Goal: Task Accomplishment & Management: Use online tool/utility

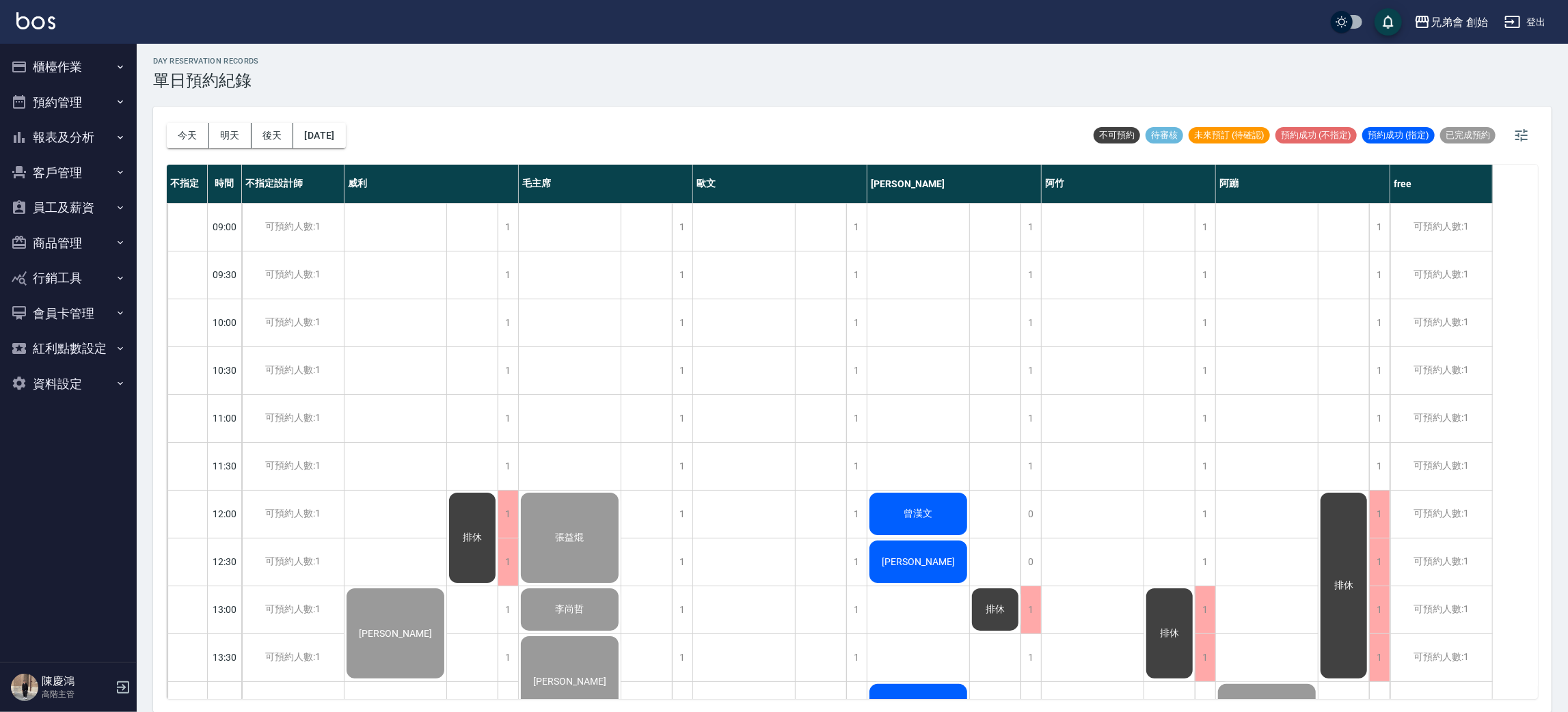
scroll to position [497, 0]
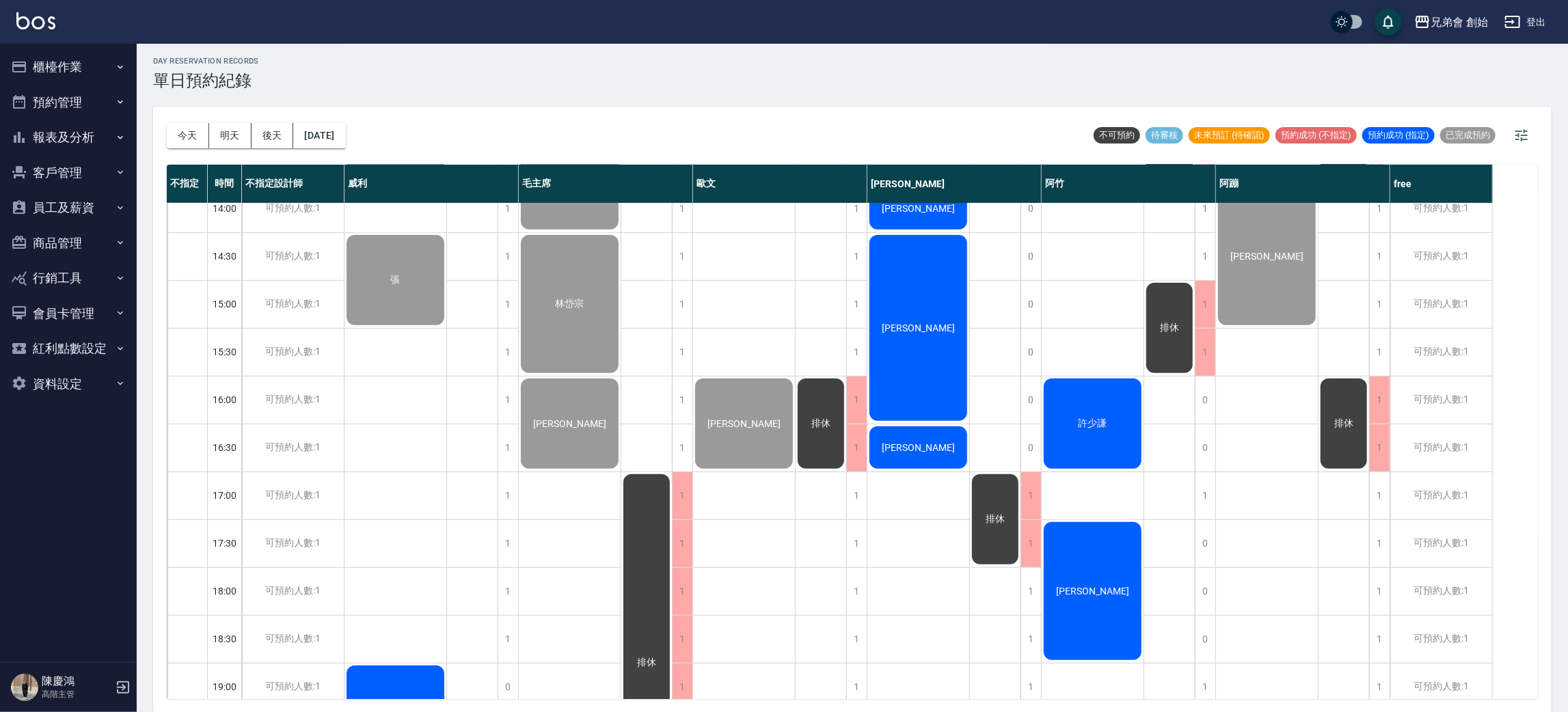
click at [1084, 421] on span "許少謙" at bounding box center [1093, 424] width 34 height 13
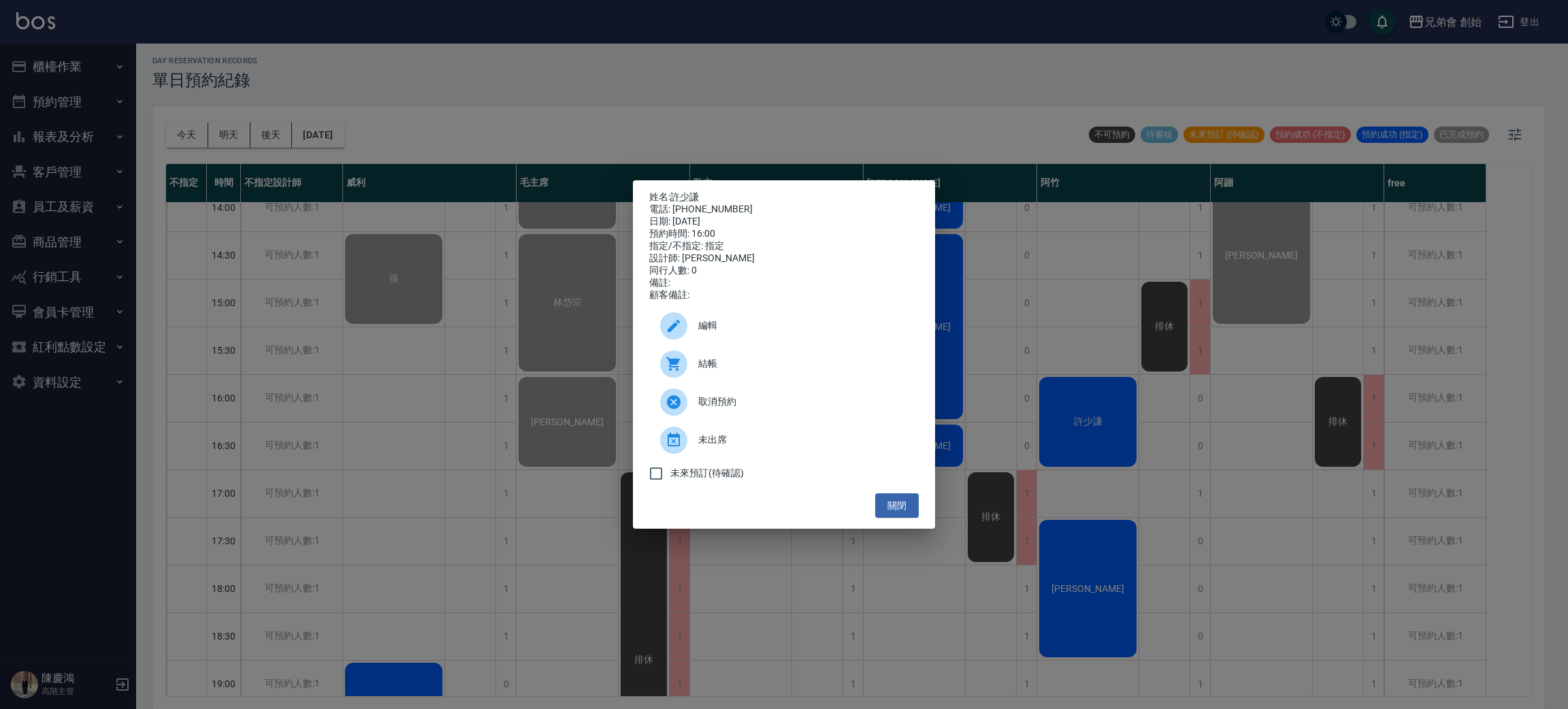
click at [785, 383] on div "結帳" at bounding box center [784, 364] width 270 height 38
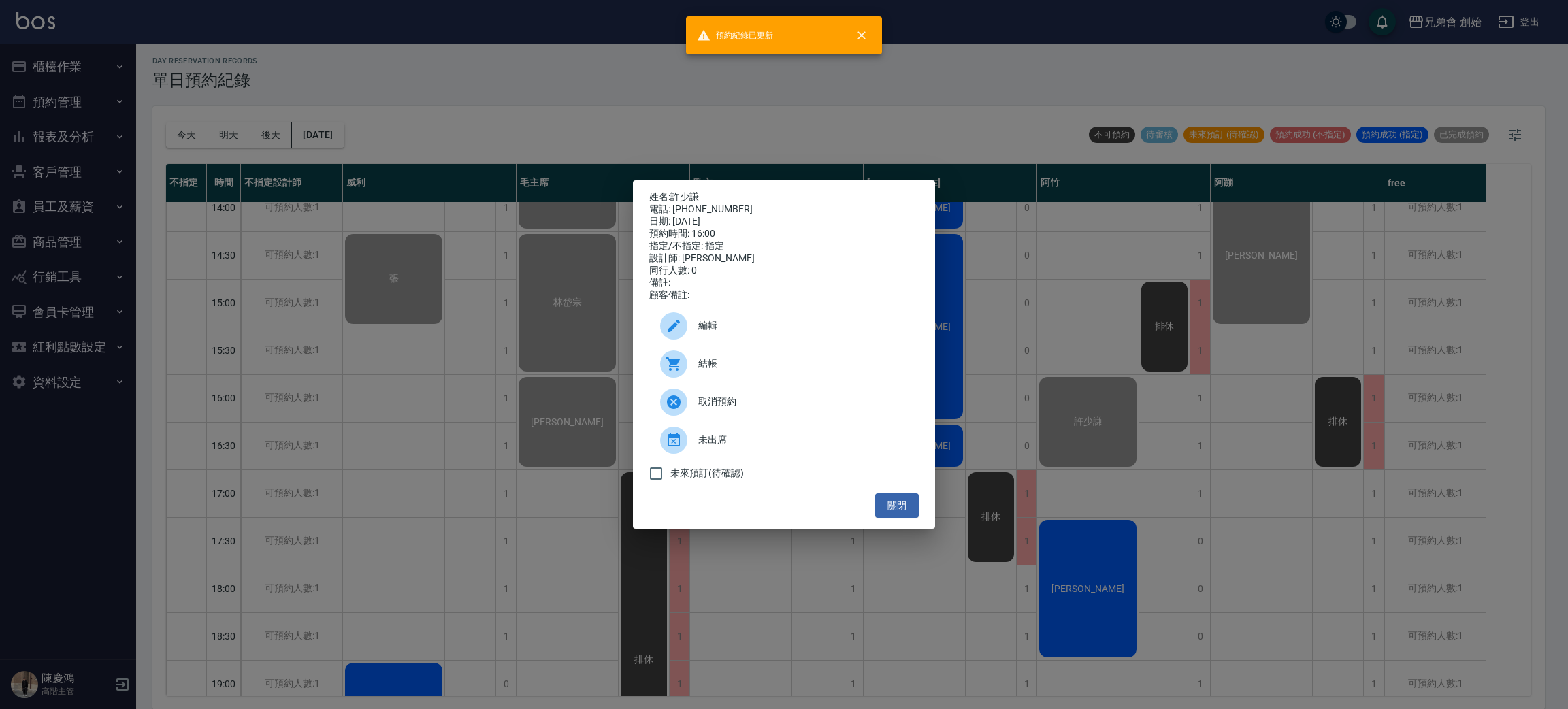
click at [1195, 398] on div "姓名: 許少謙 電話: 0916883858 日期: 2025/09/07 預約時間: 16:00 指定/不指定: 指定 設計師: 阿竹 同行人數: 0 備註…" at bounding box center [784, 354] width 1568 height 709
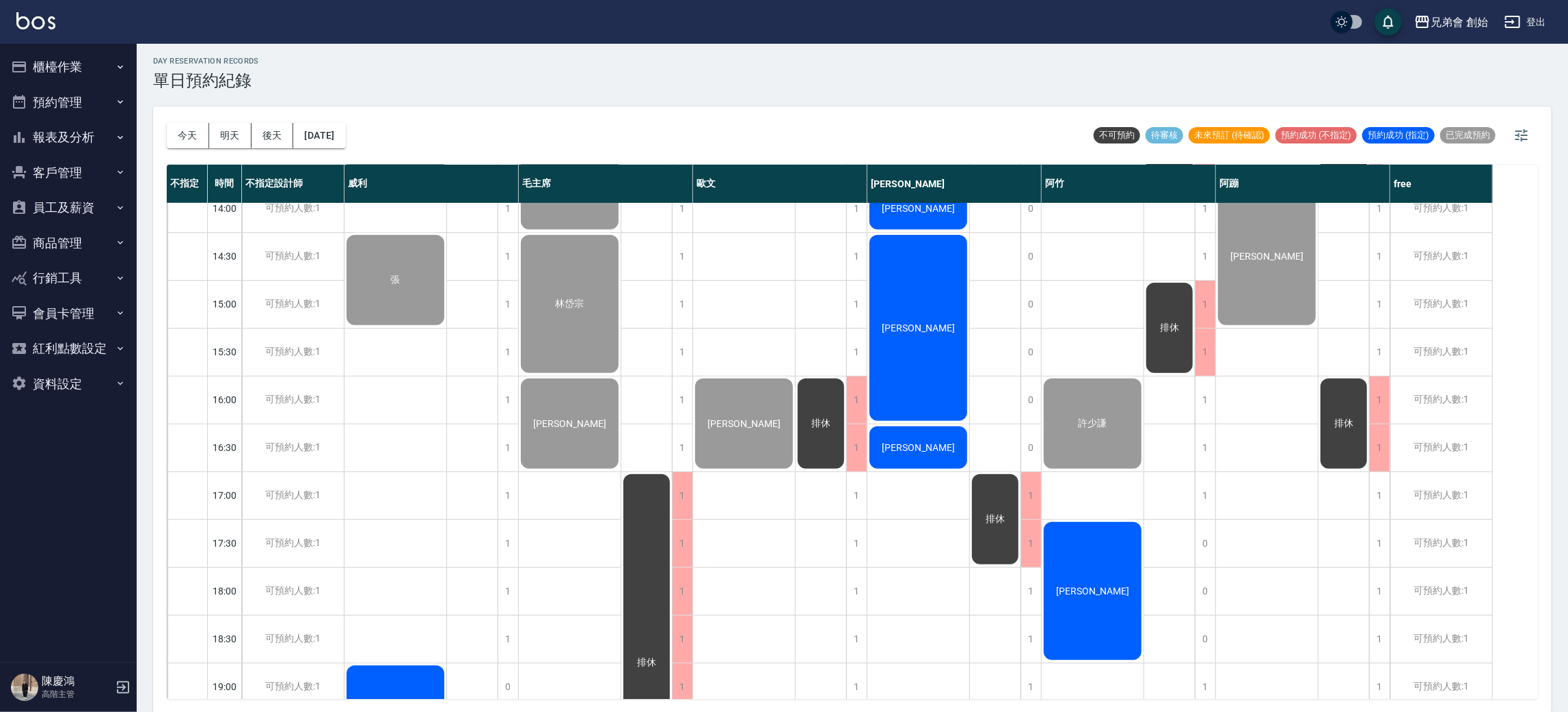
click at [1084, 568] on div "[PERSON_NAME]" at bounding box center [1093, 591] width 102 height 142
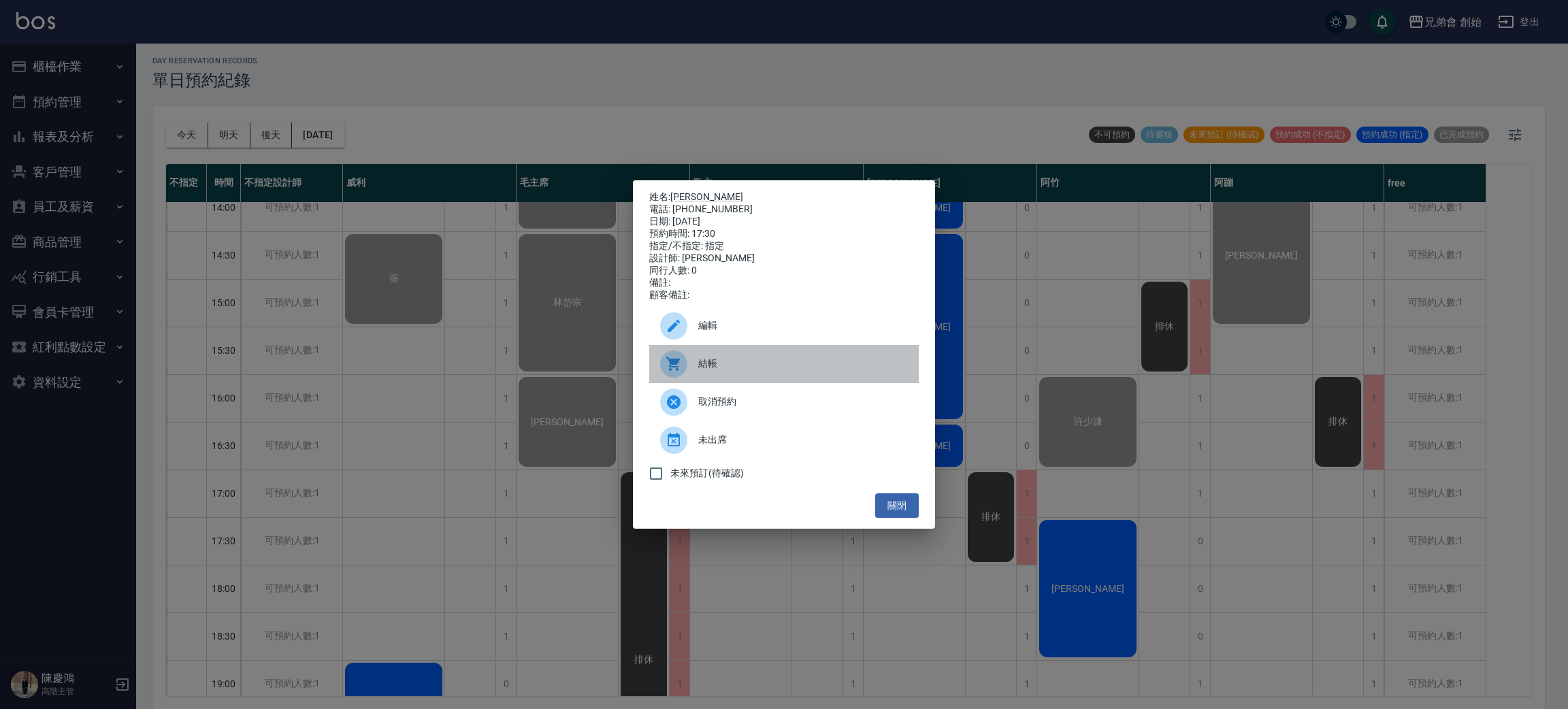
click at [795, 370] on span "結帳" at bounding box center [803, 364] width 210 height 15
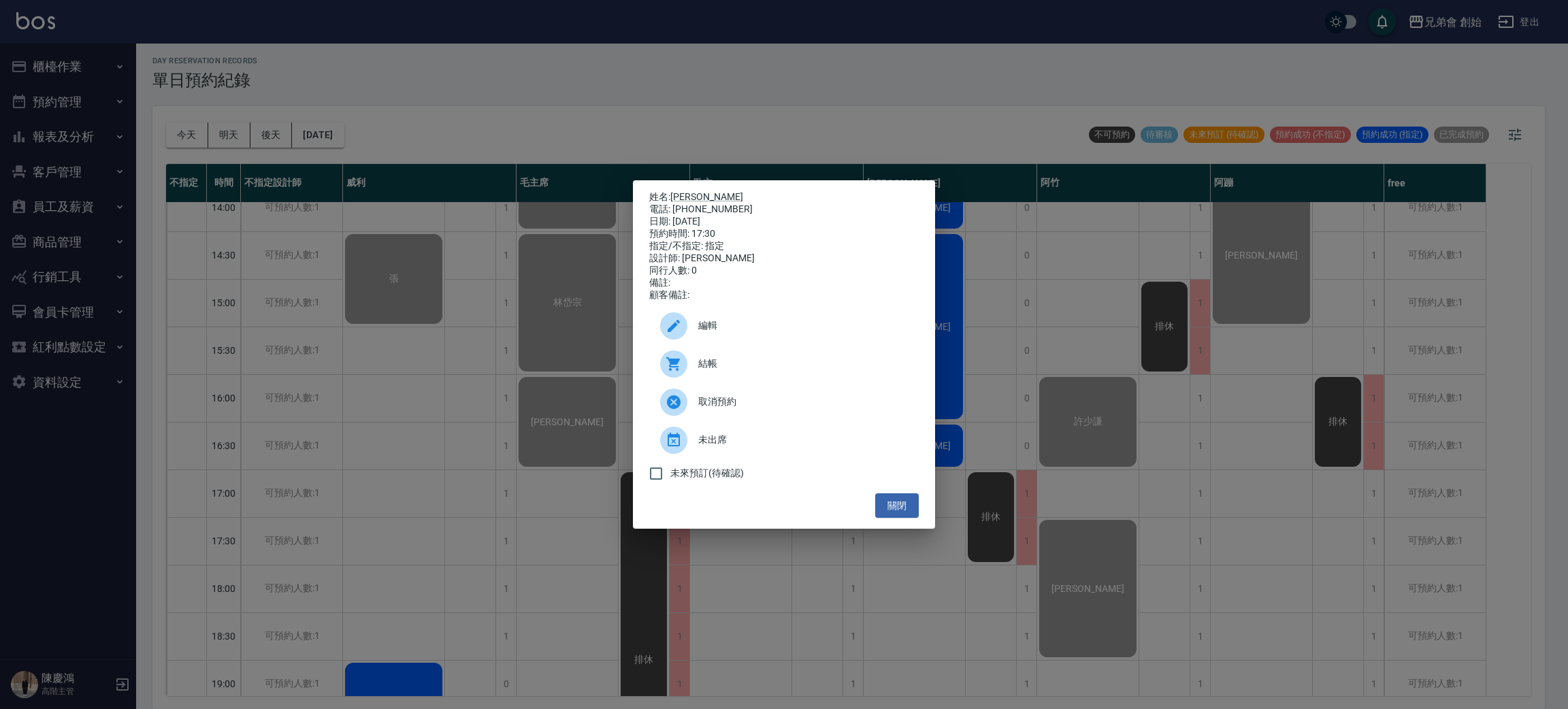
click at [501, 238] on div "姓名: 石亮晶 電話: 0914070022 日期: 2025/09/07 預約時間: 17:30 指定/不指定: 指定 設計師: 阿竹 同行人數: 0 備註…" at bounding box center [784, 354] width 1568 height 709
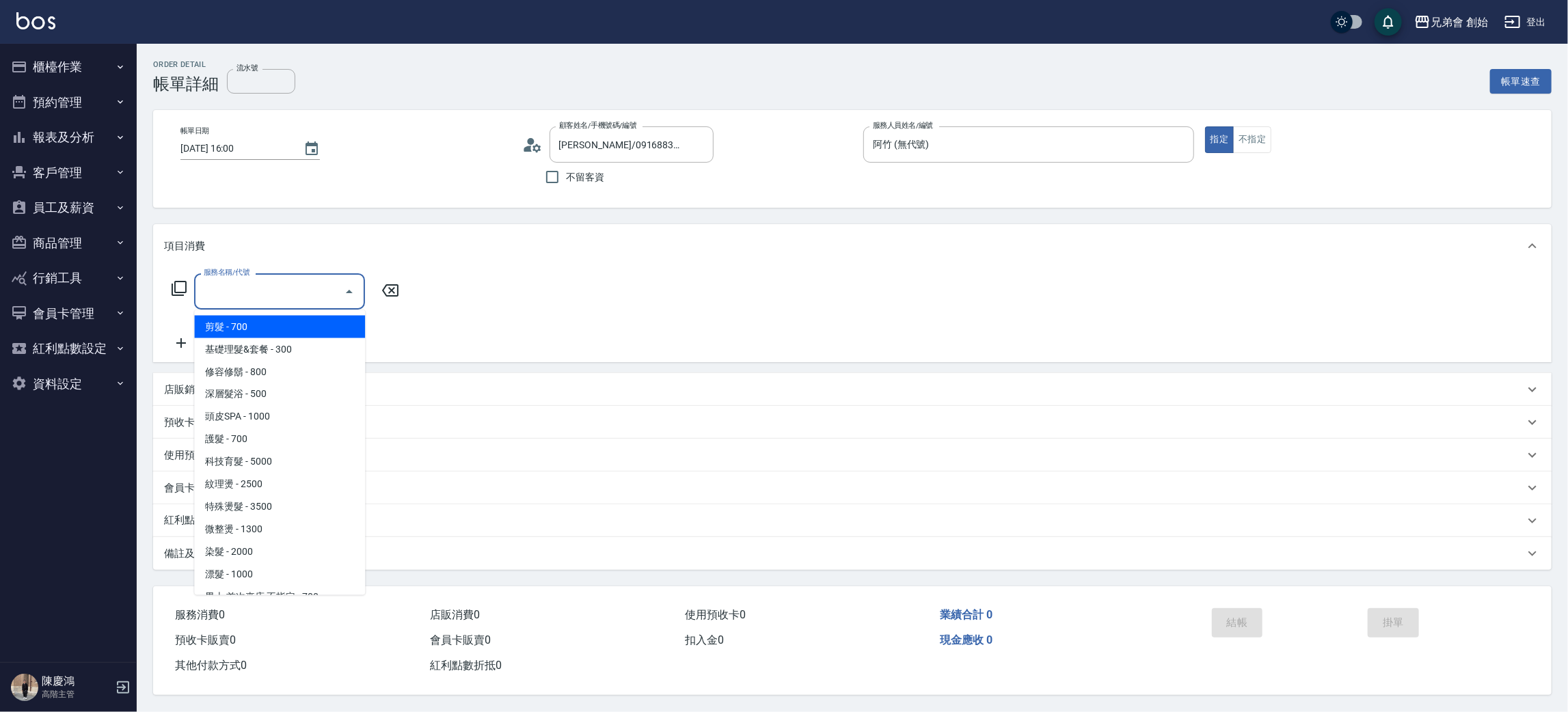
click at [265, 299] on input "服務名稱/代號" at bounding box center [269, 291] width 138 height 24
click at [263, 327] on span "剪髮 - 700" at bounding box center [279, 327] width 171 height 22
type input "剪髮(A01)"
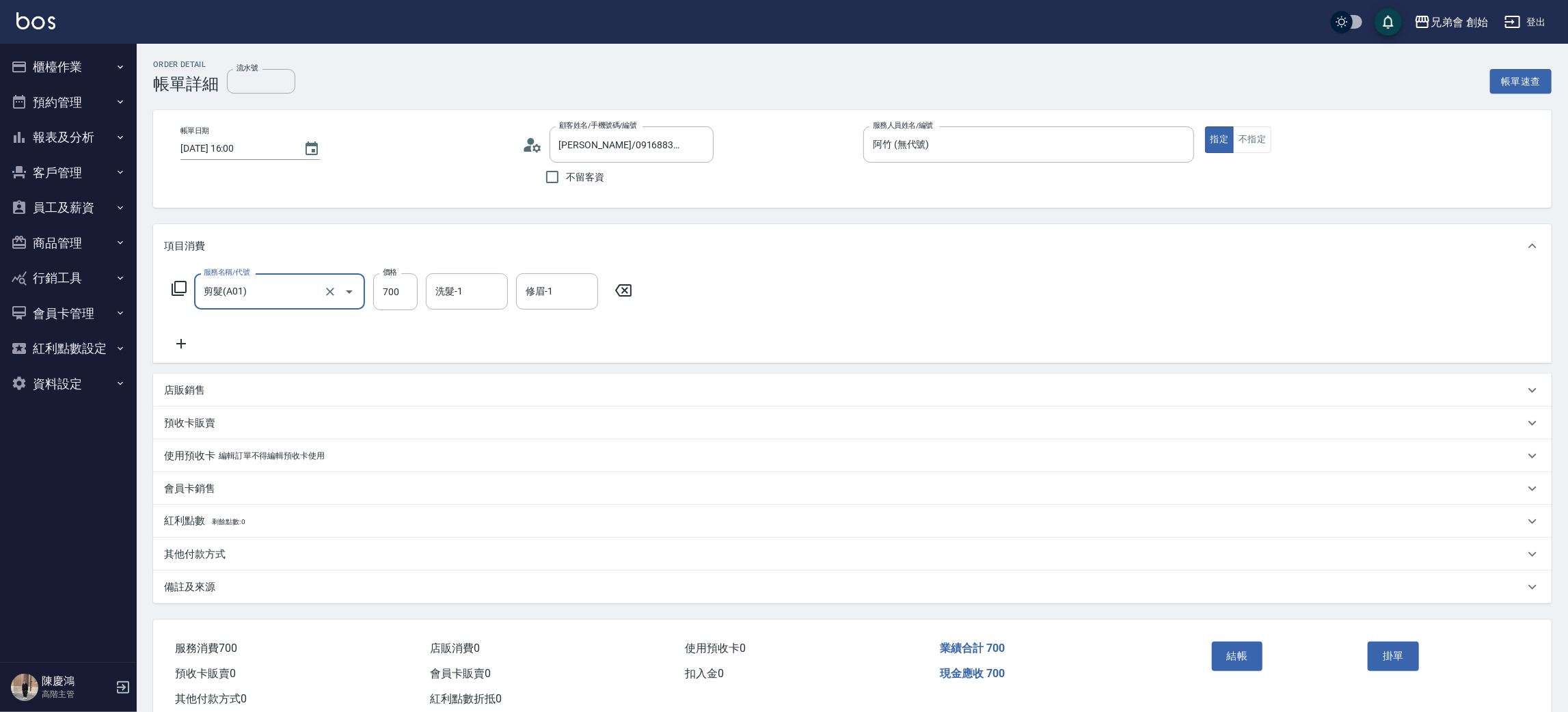
scroll to position [35, 0]
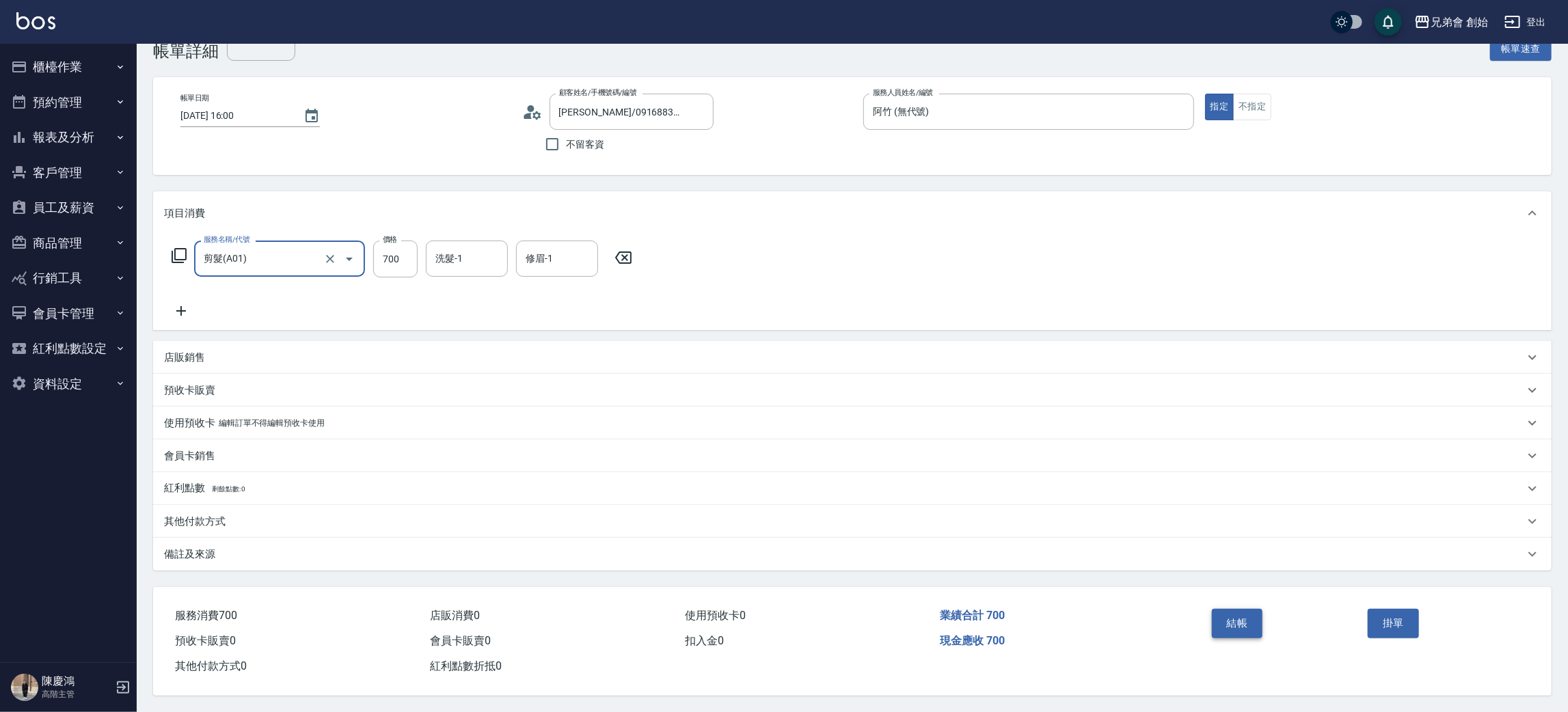
click at [1246, 629] on button "結帳" at bounding box center [1238, 623] width 51 height 28
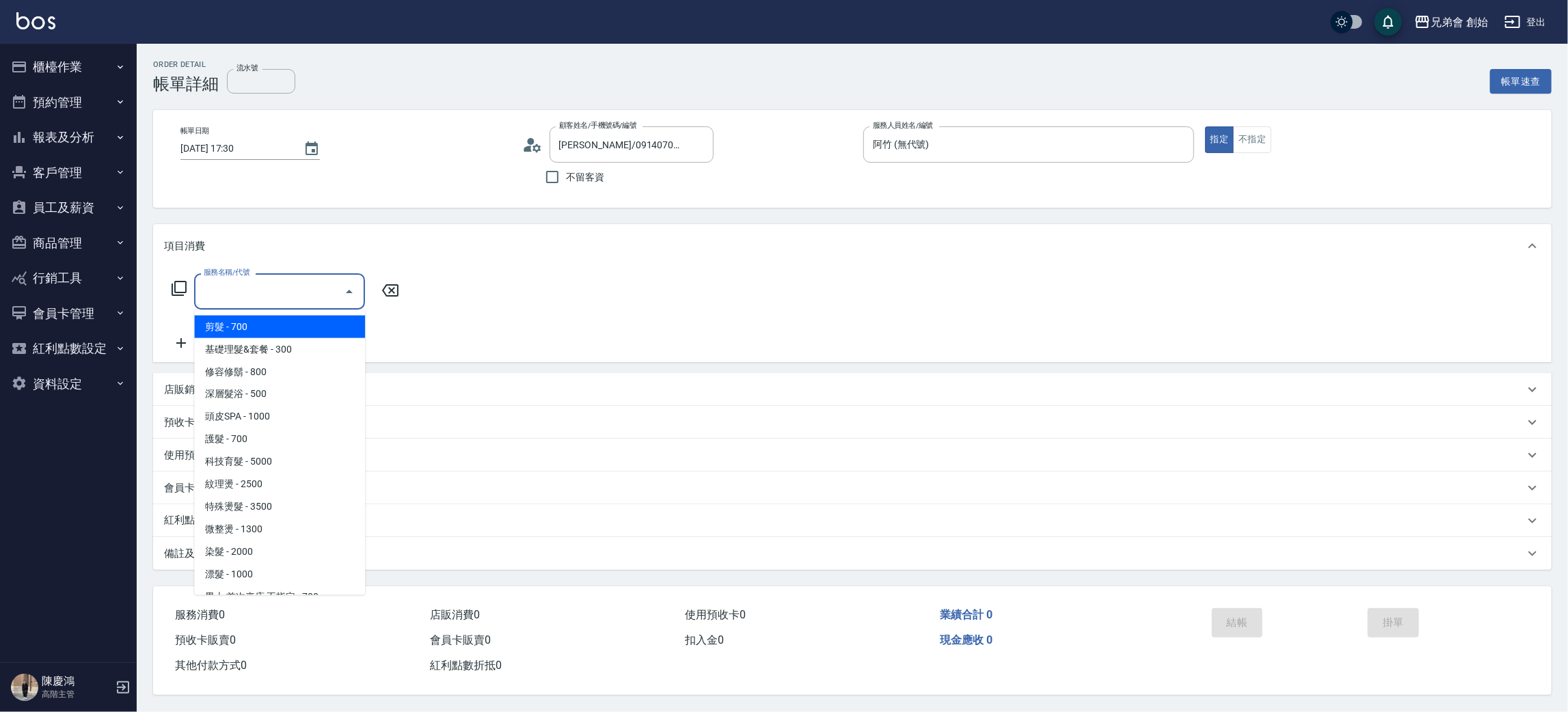
click at [282, 319] on span "剪髮 - 700" at bounding box center [279, 327] width 171 height 22
type input "剪髮(A01)"
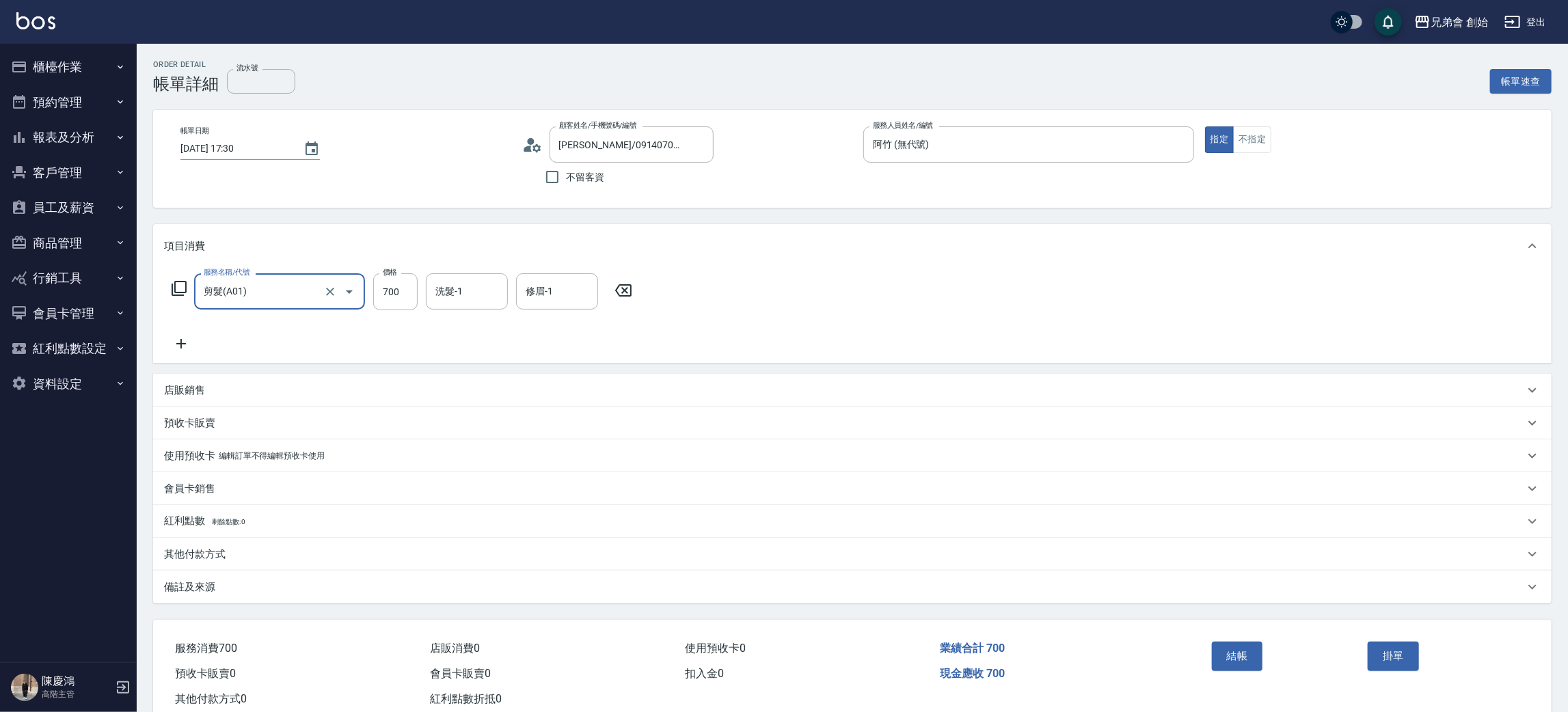
click at [183, 352] on div "服務名稱/代號 剪髮(A01) 服務名稱/代號 價格 700 價格 洗髮-1 洗髮-1 修眉-1 修眉-1" at bounding box center [852, 315] width 1398 height 95
click at [174, 347] on icon at bounding box center [181, 344] width 34 height 17
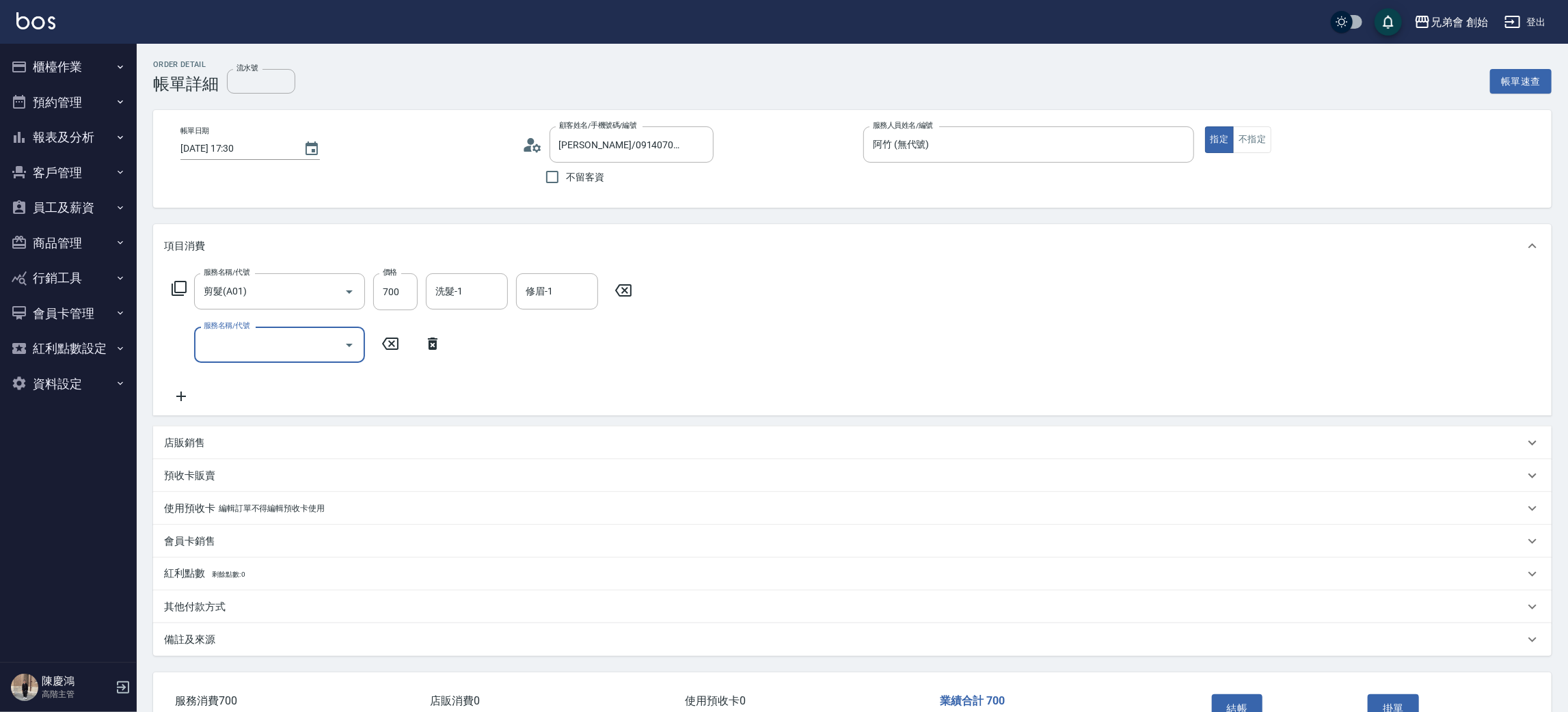
click at [265, 348] on input "服務名稱/代號" at bounding box center [269, 345] width 138 height 24
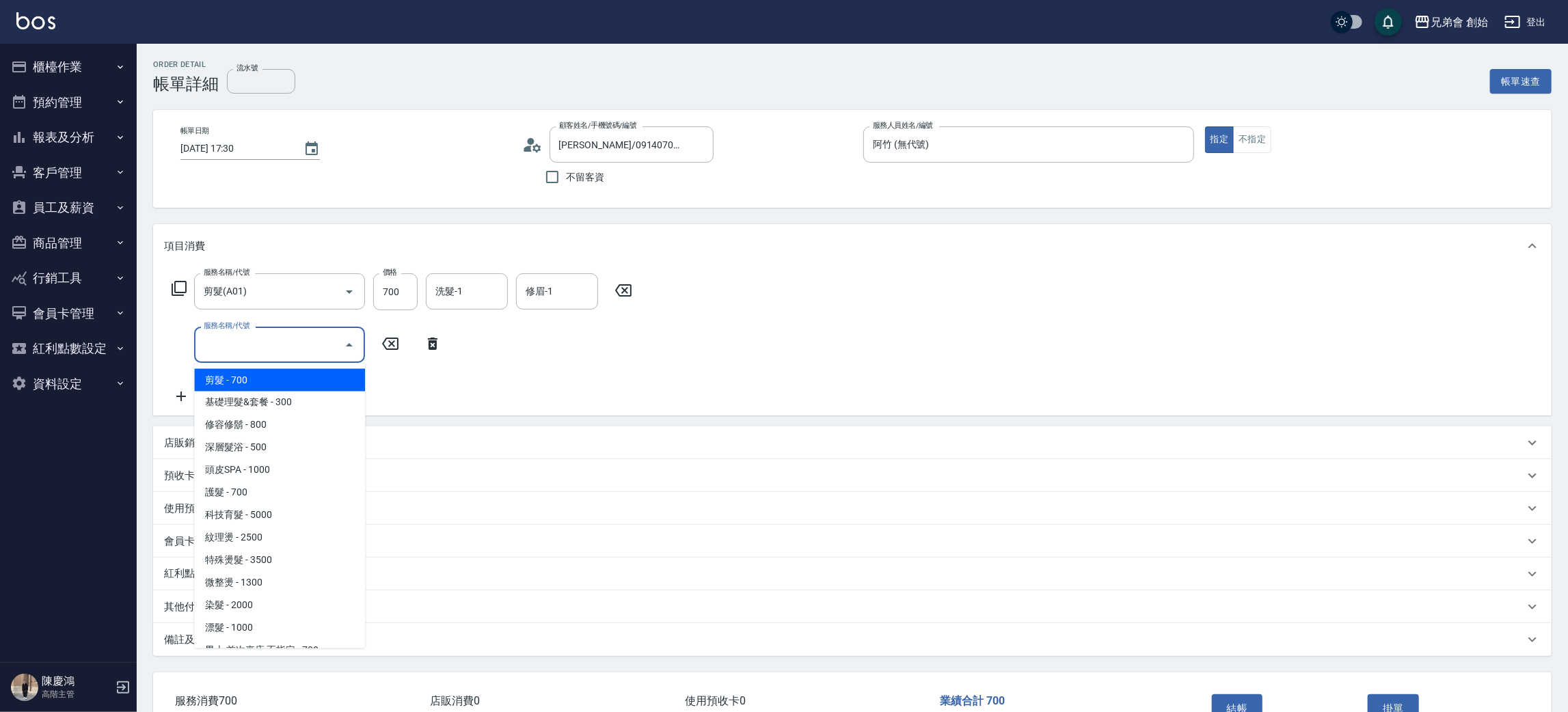
drag, startPoint x: 309, startPoint y: 375, endPoint x: 213, endPoint y: 409, distance: 101.8
click at [300, 381] on span "剪髮 - 700" at bounding box center [279, 380] width 171 height 22
type input "剪髮(A01)"
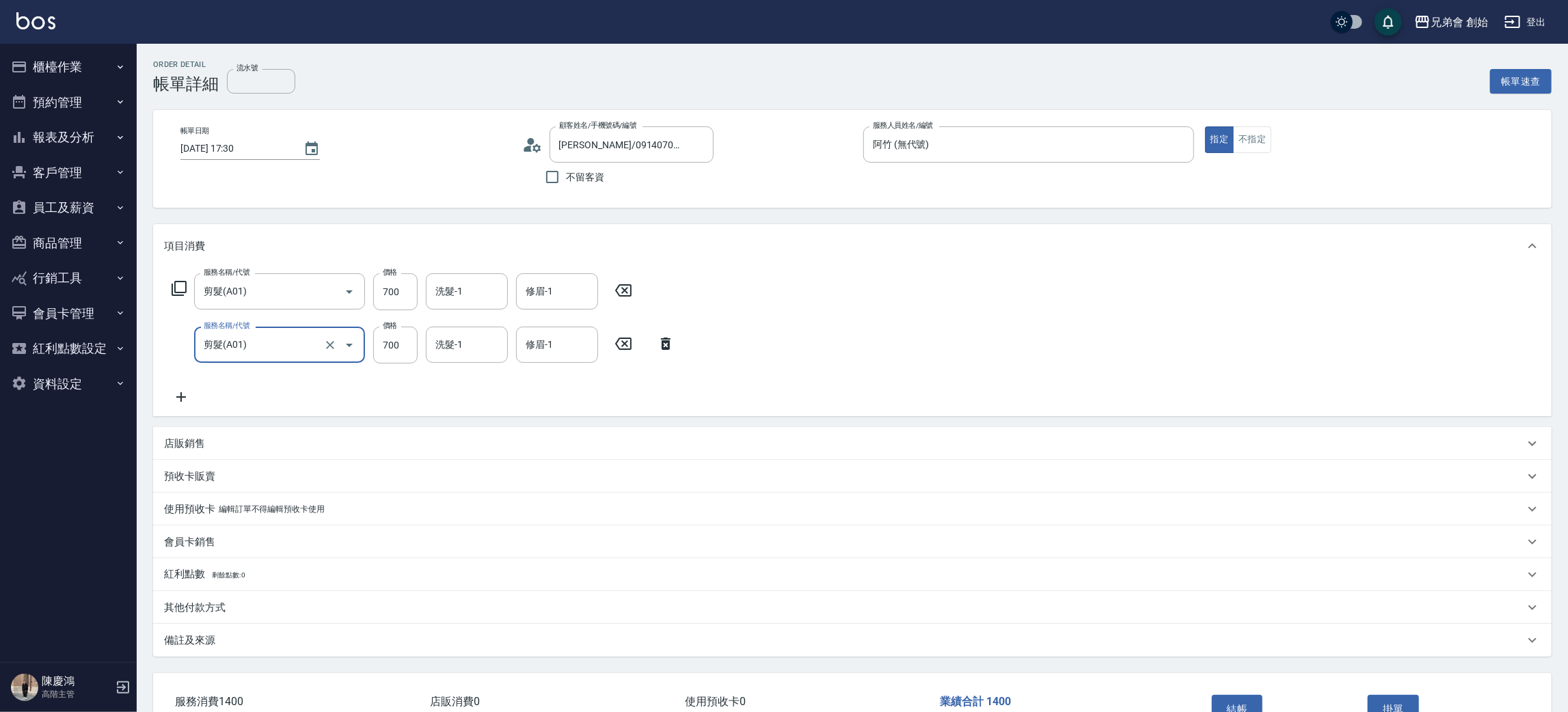
click at [154, 392] on div "Order detail 帳單詳細 流水號 流水號 帳單速查 帳單日期 2025/09/07 17:30 顧客姓名/手機號碼/編號 石亮晶/091407002…" at bounding box center [852, 421] width 1431 height 754
click at [185, 399] on icon at bounding box center [181, 397] width 34 height 17
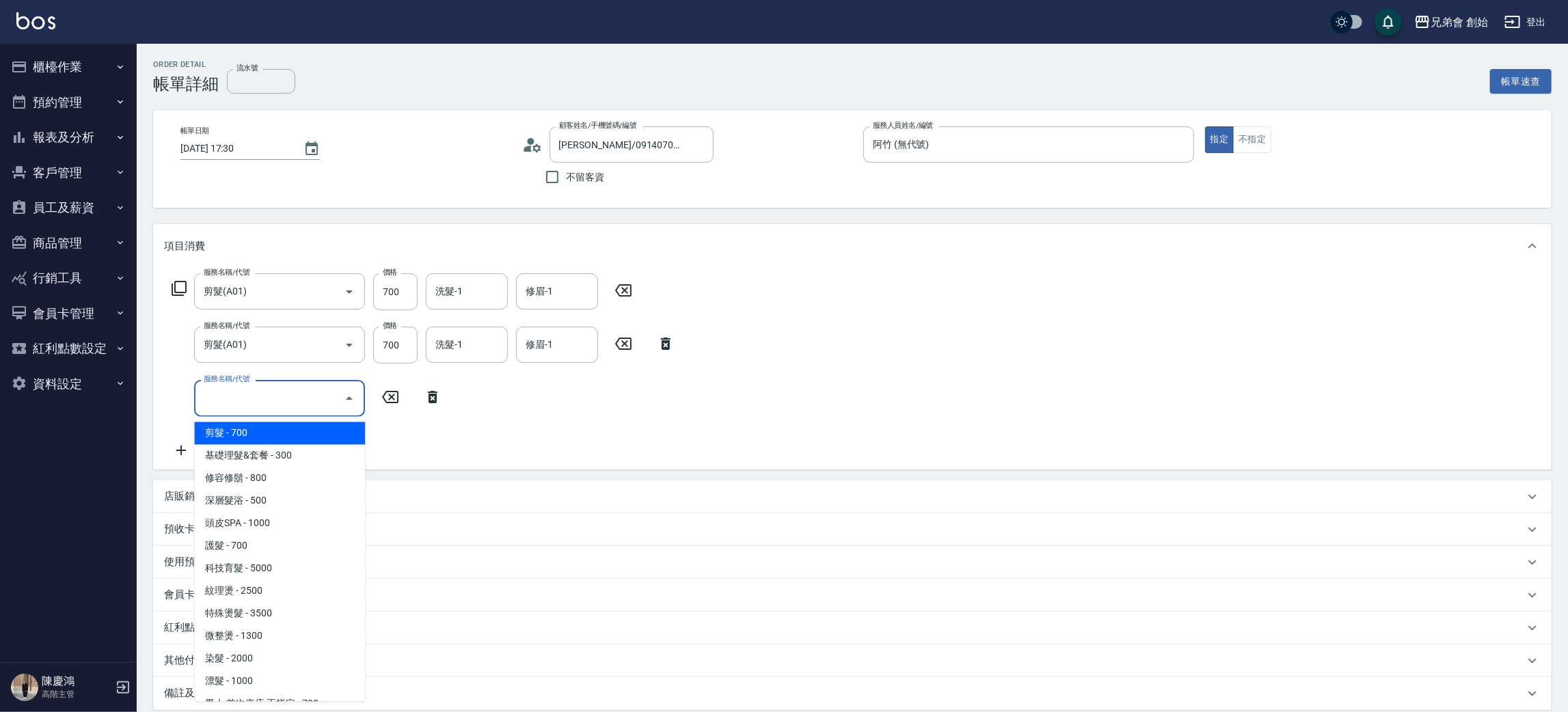
click at [278, 392] on input "服務名稱/代號" at bounding box center [269, 398] width 138 height 24
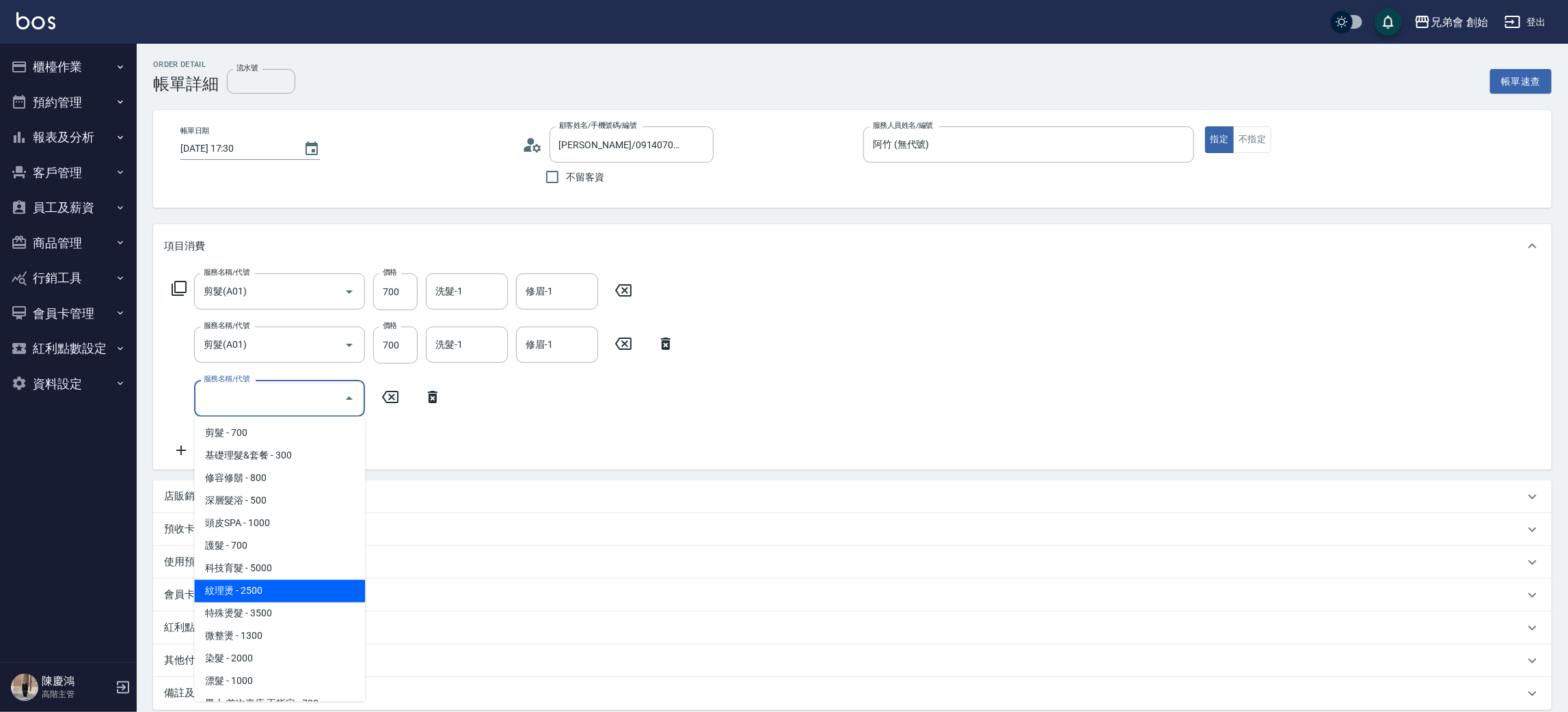
drag, startPoint x: 327, startPoint y: 590, endPoint x: 359, endPoint y: 424, distance: 169.1
click at [329, 581] on span "紋理燙 - 2500" at bounding box center [279, 591] width 171 height 22
type input "紋理燙(D01)"
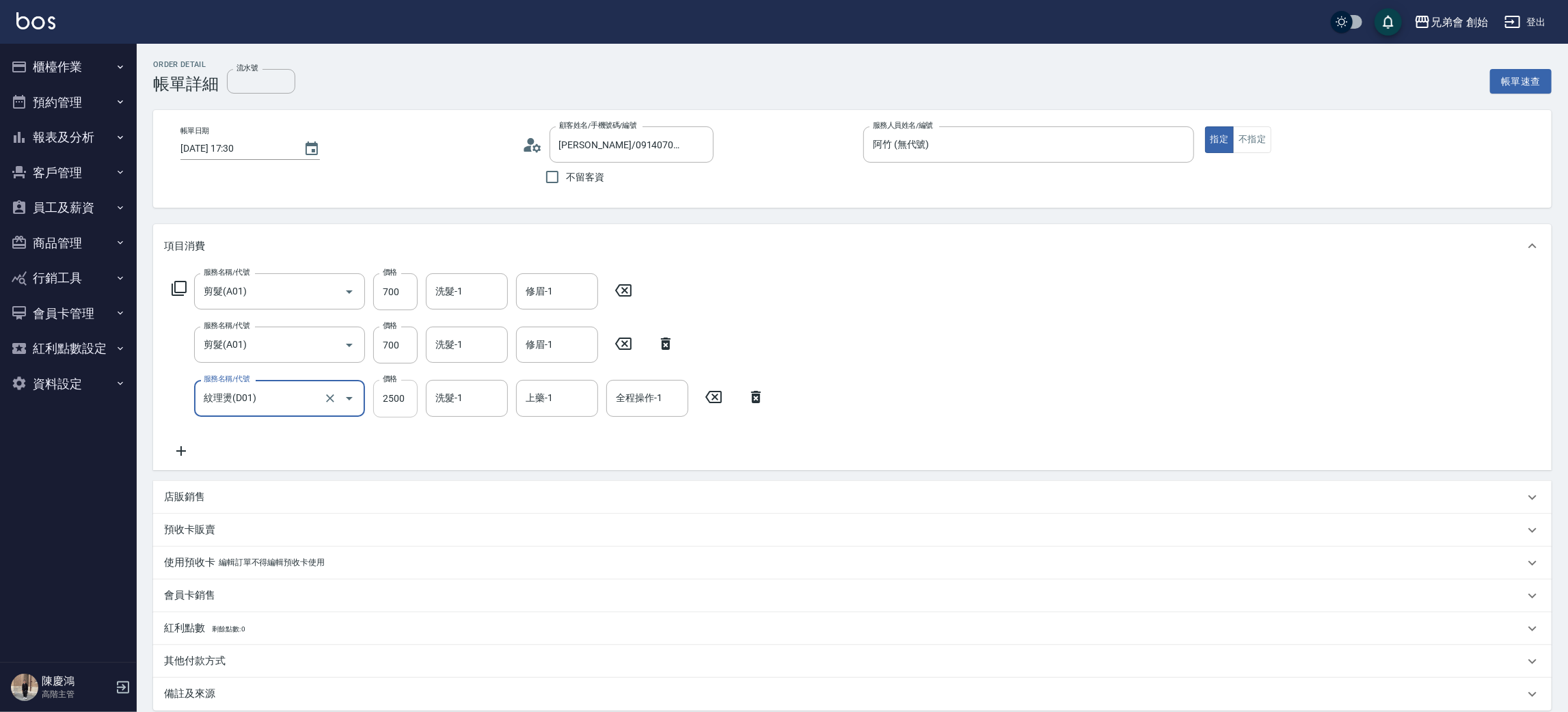
click at [379, 409] on input "2500" at bounding box center [395, 398] width 44 height 37
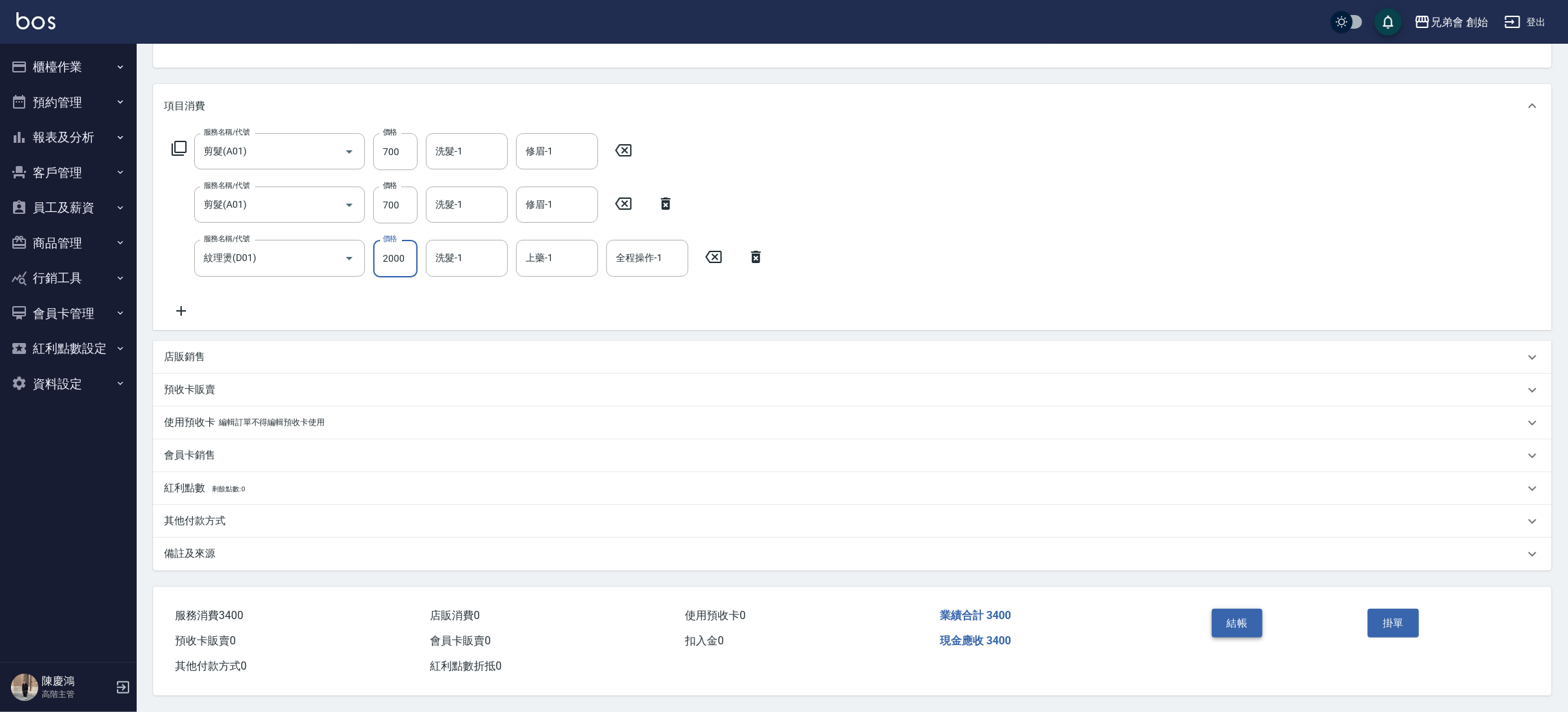
type input "2000"
click at [1244, 619] on button "結帳" at bounding box center [1238, 623] width 51 height 28
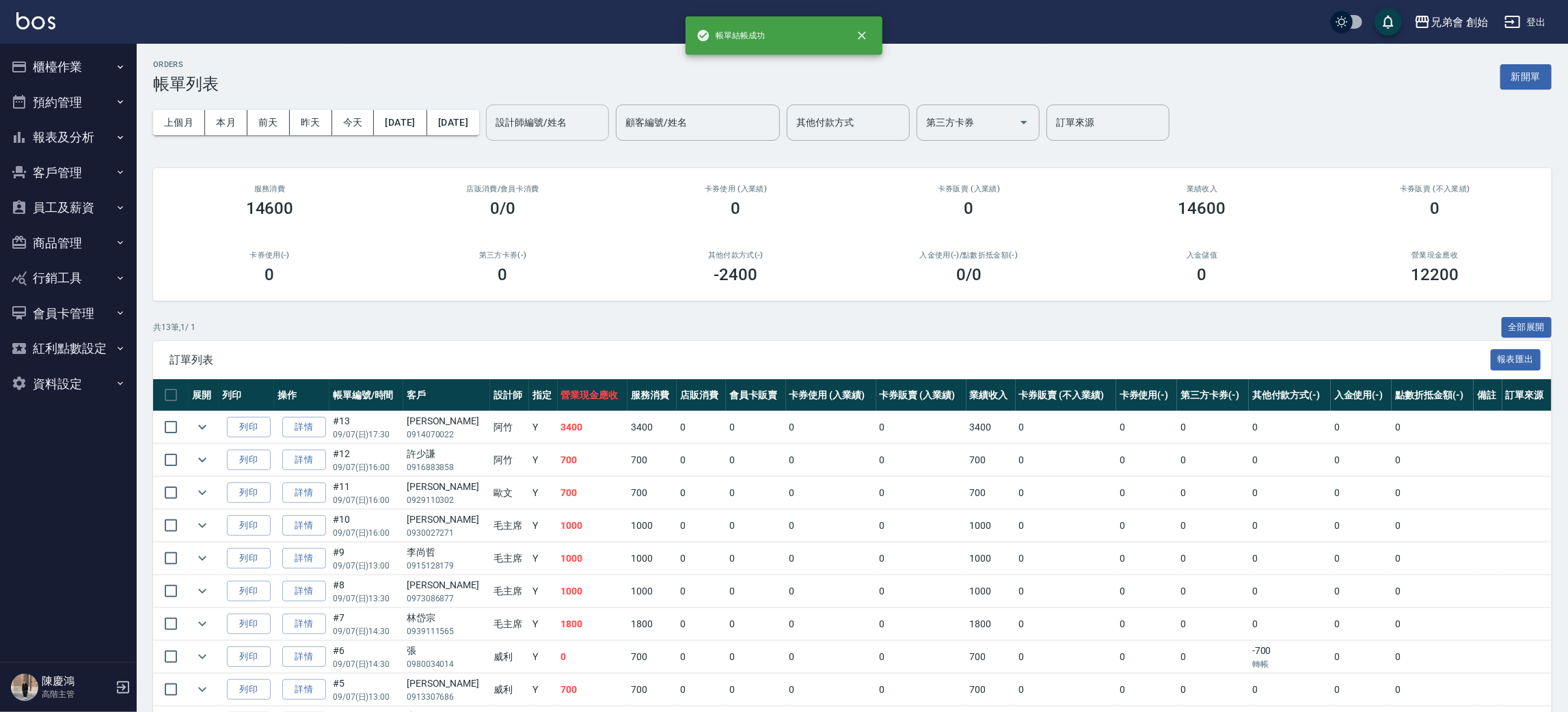
click at [603, 130] on input "設計師編號/姓名" at bounding box center [547, 122] width 110 height 24
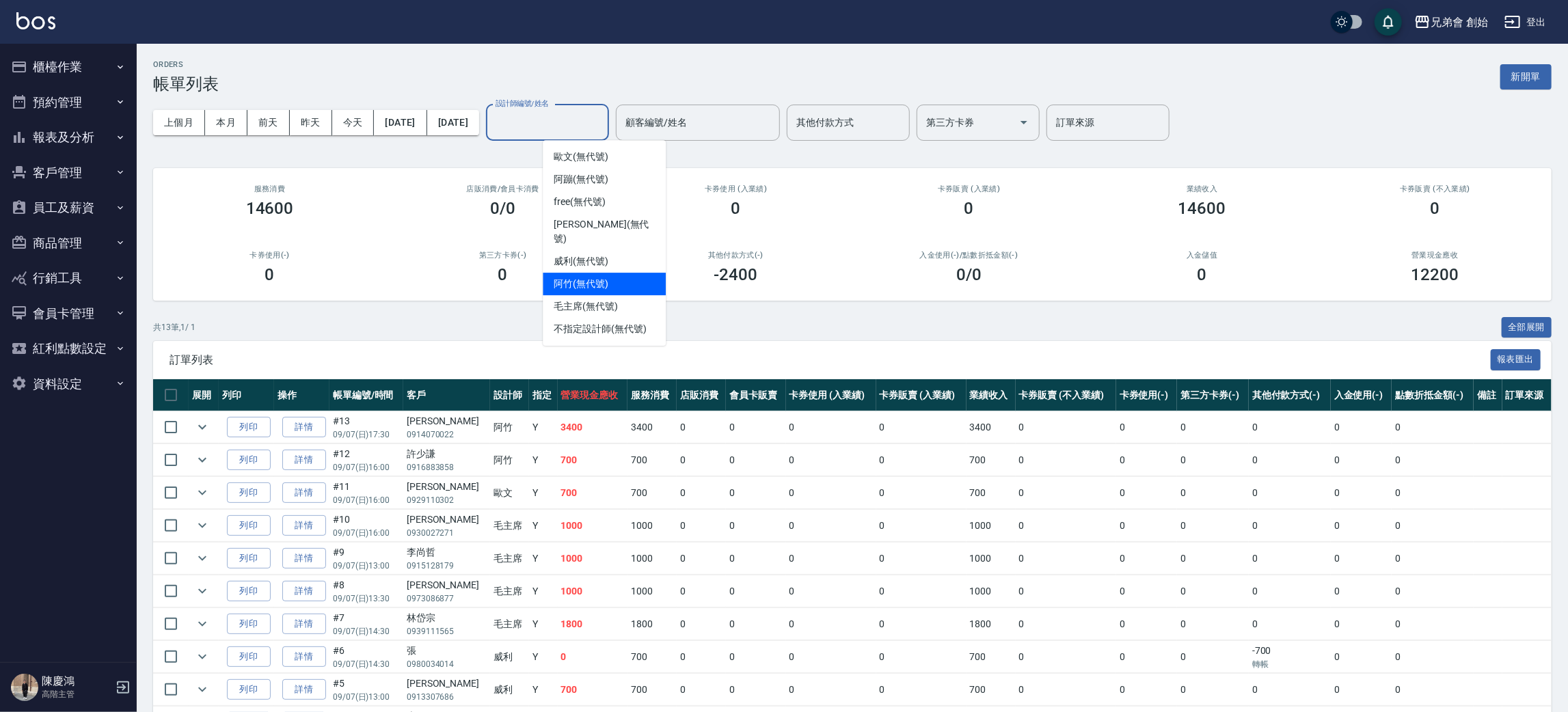
click at [622, 273] on div "阿竹 (無代號)" at bounding box center [604, 284] width 123 height 22
type input "阿竹 (無代號)"
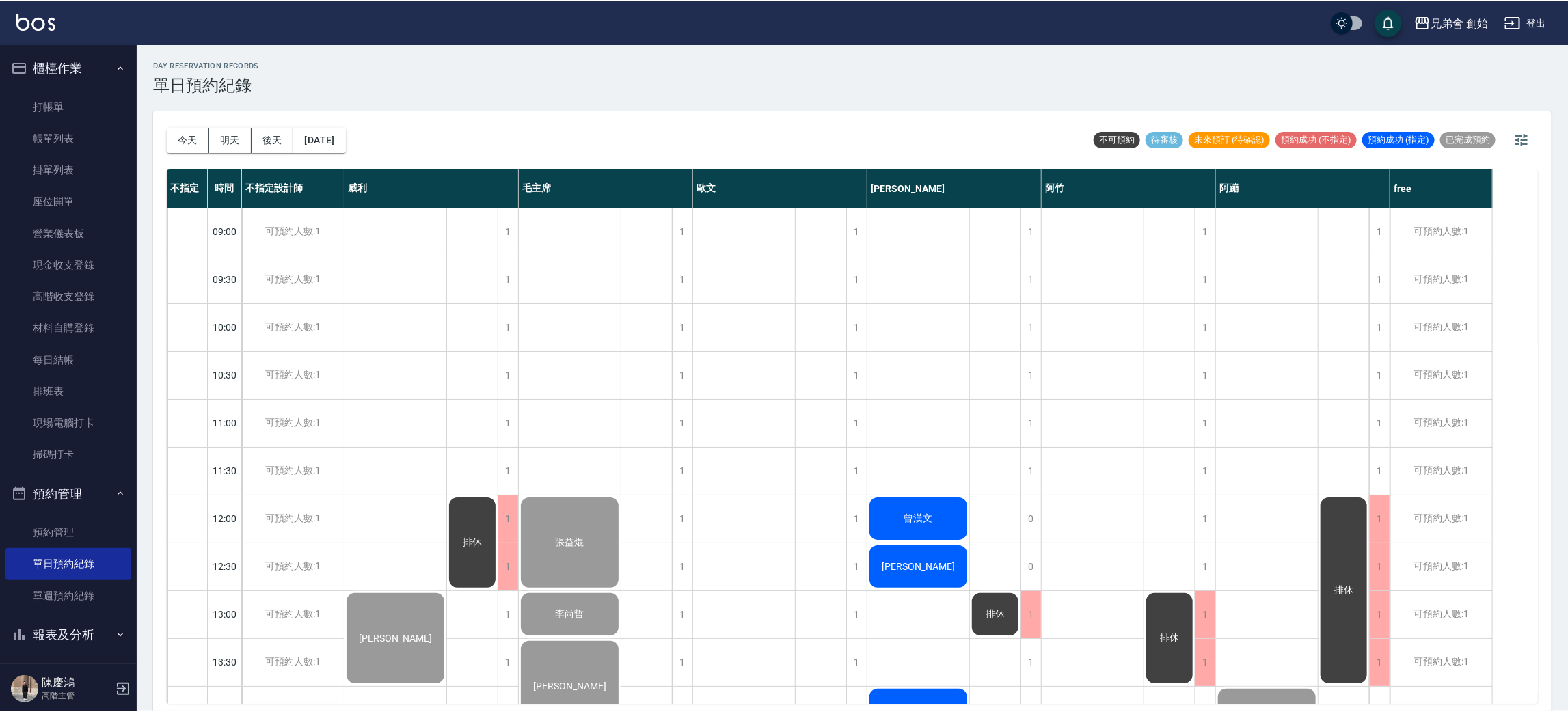
scroll to position [307, 0]
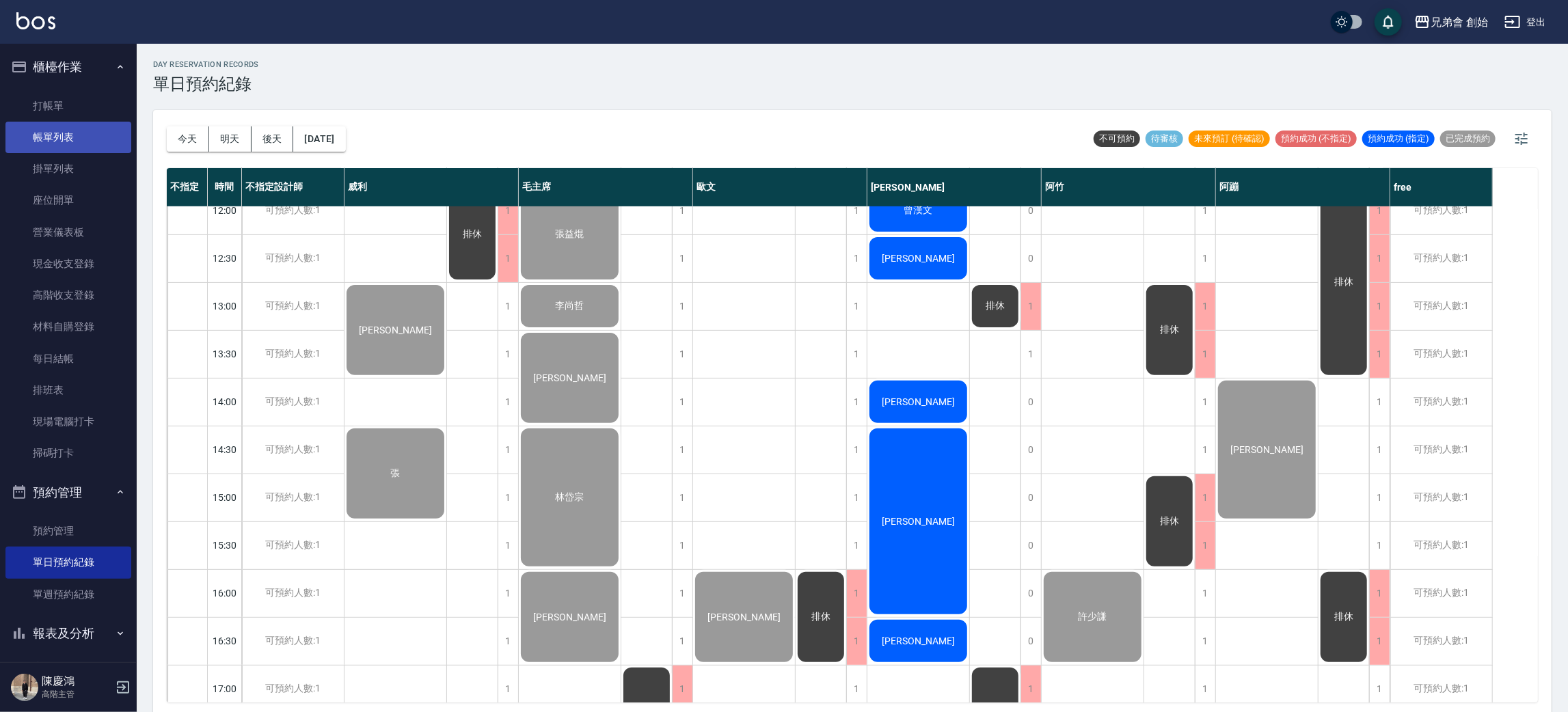
click at [58, 131] on link "帳單列表" at bounding box center [68, 137] width 126 height 31
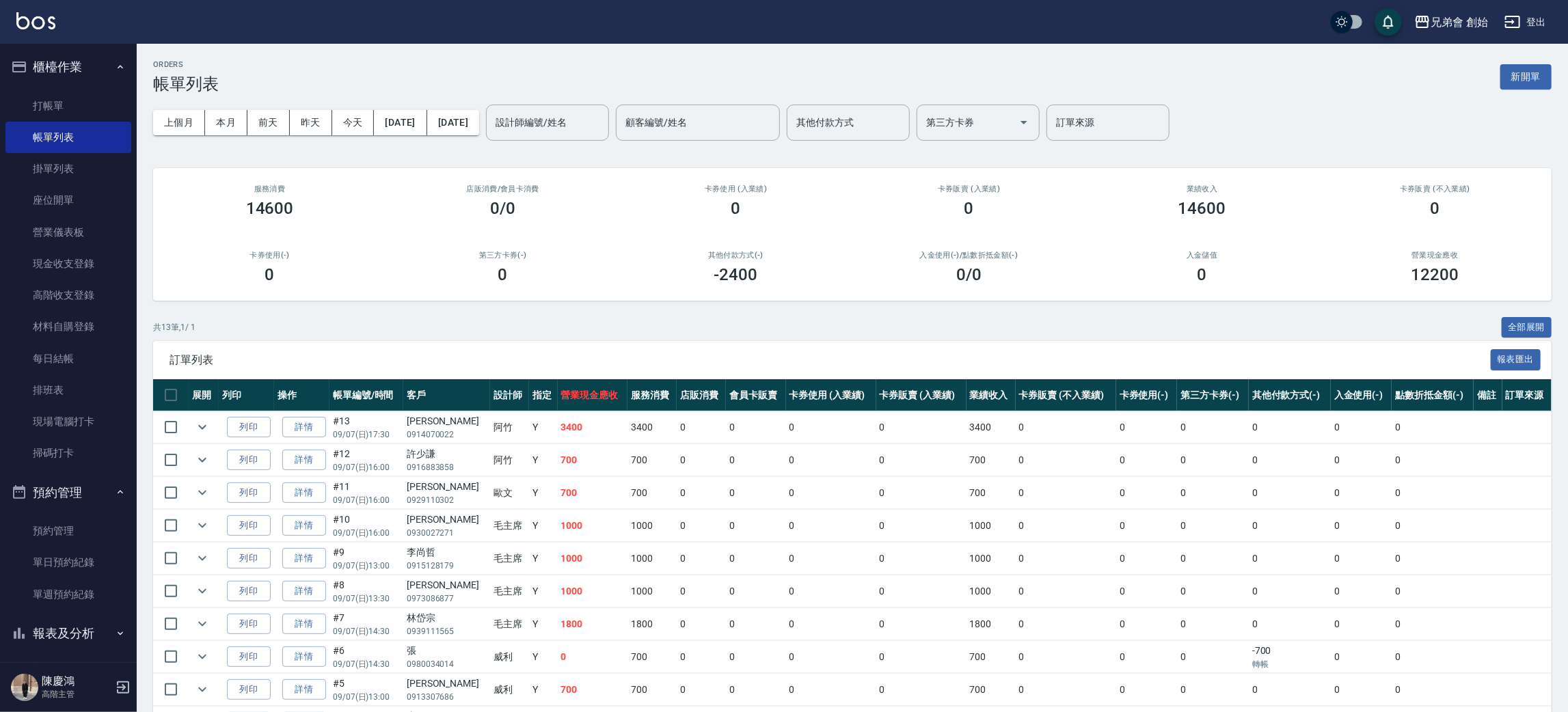
scroll to position [182, 0]
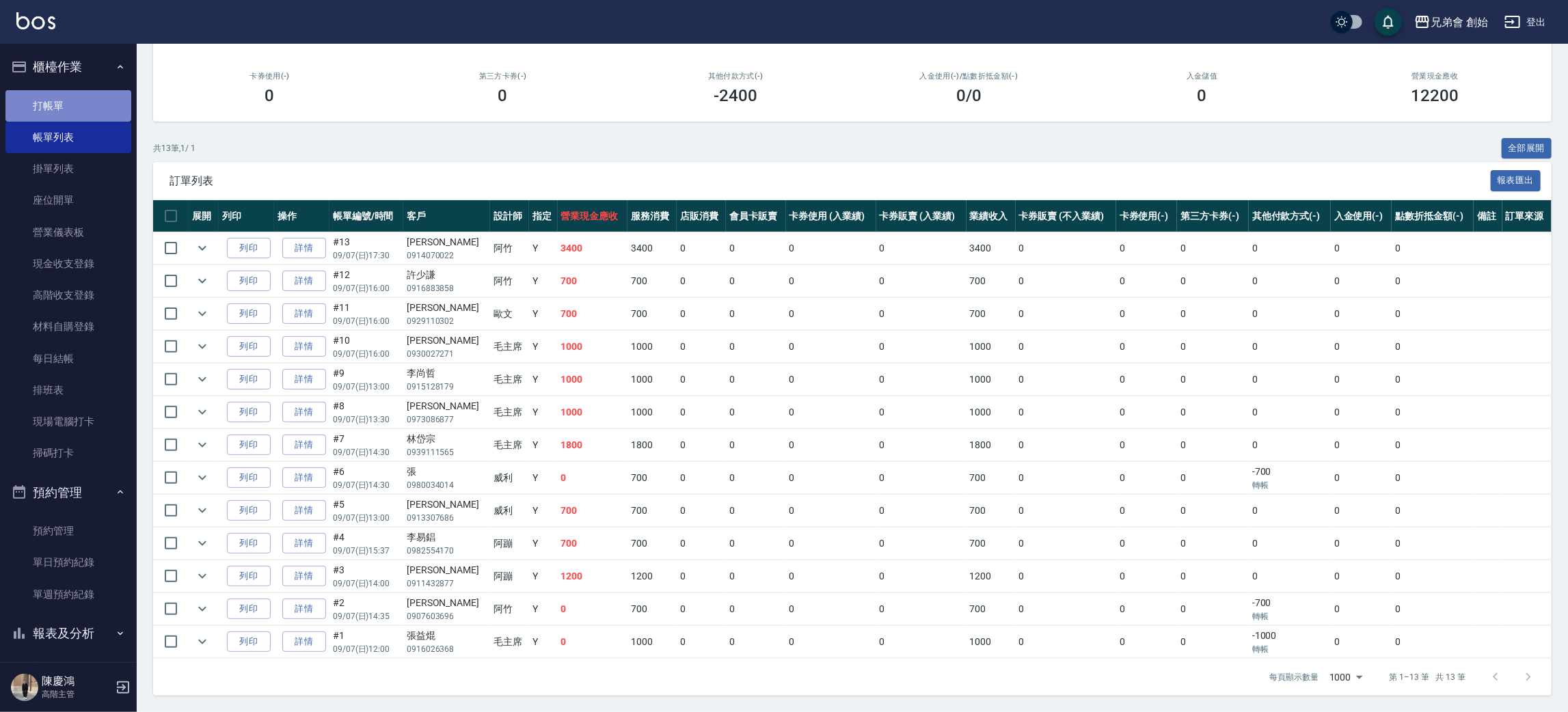
click at [93, 102] on link "打帳單" at bounding box center [68, 106] width 126 height 31
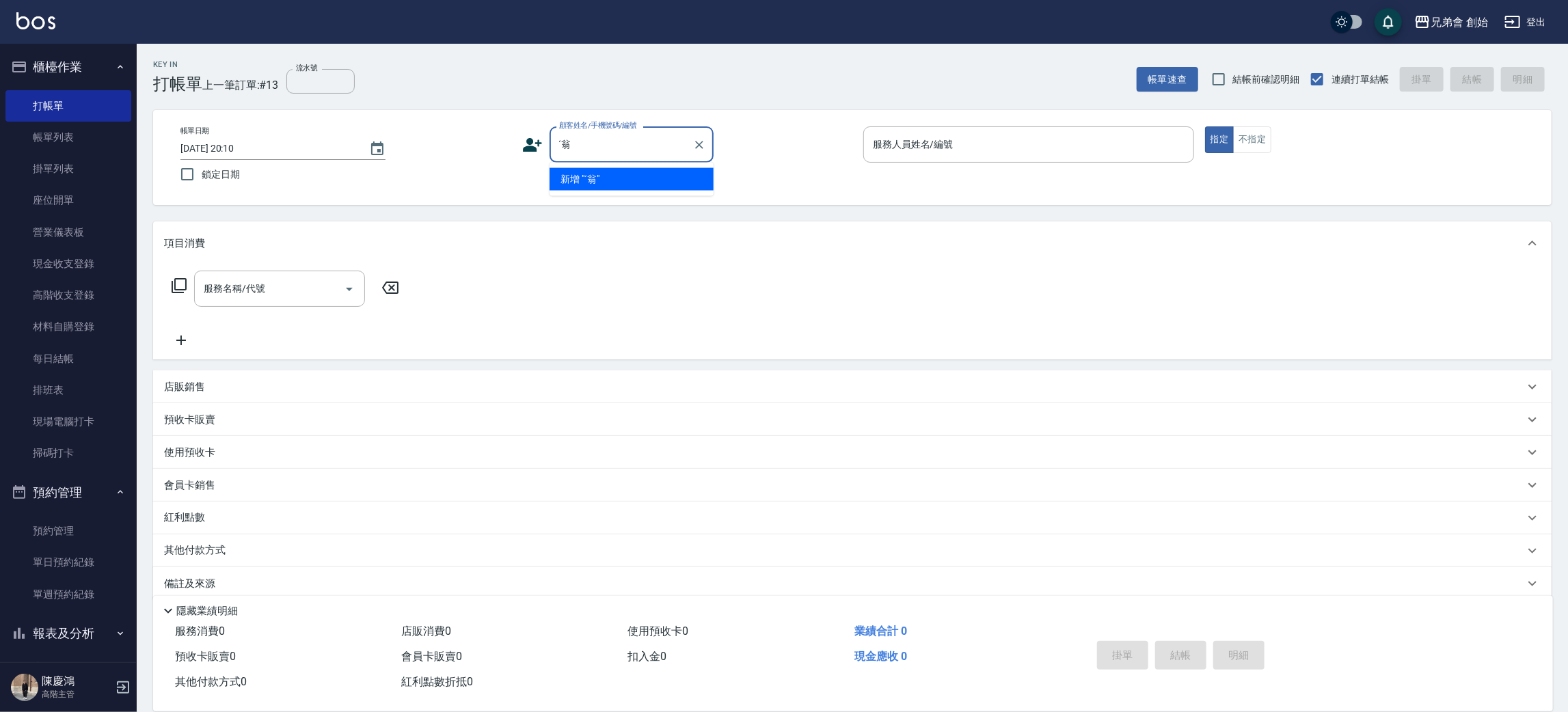
type input "ˊ"
click at [620, 168] on li "新增 "[PERSON_NAME]"" at bounding box center [632, 179] width 164 height 22
type input "[PERSON_NAME]"
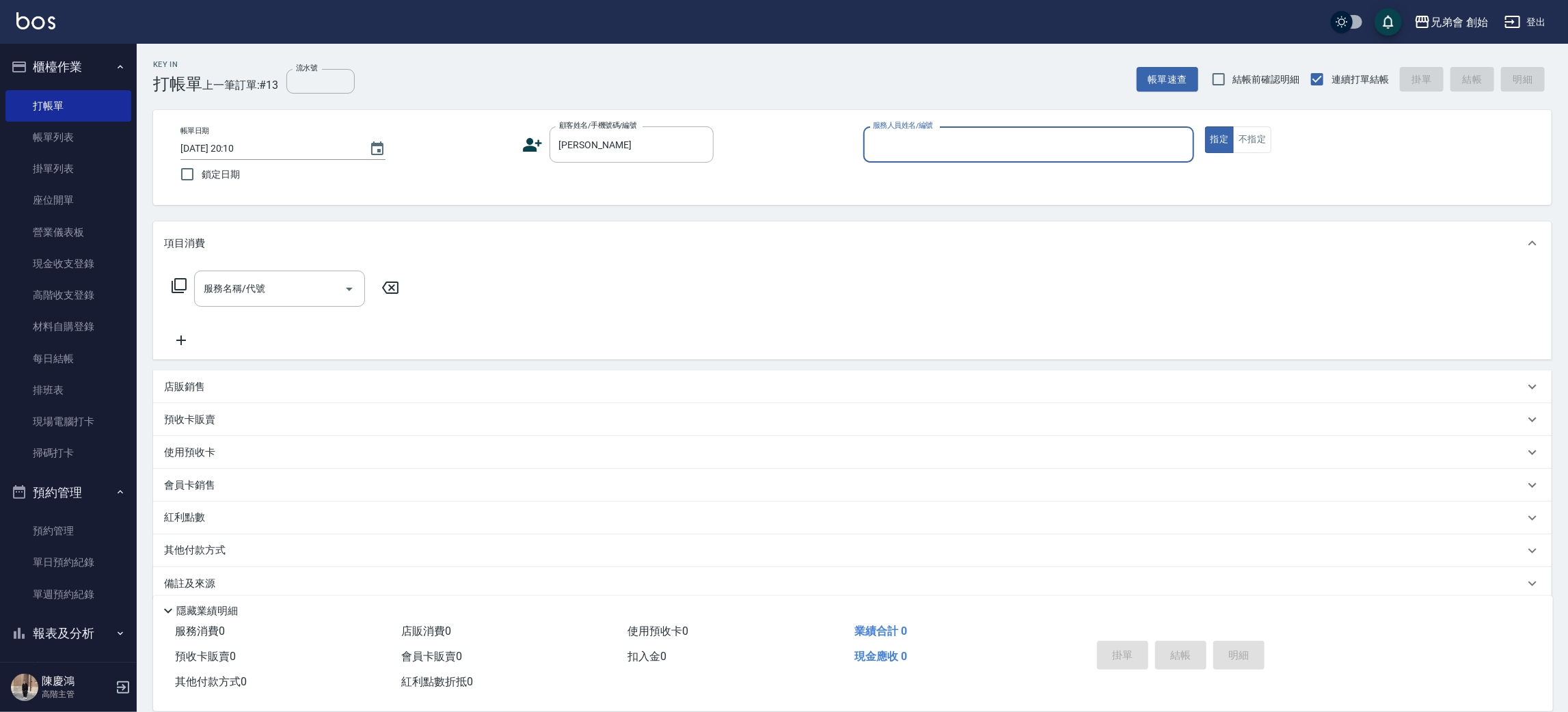
click at [951, 147] on input "服務人員姓名/編號" at bounding box center [1029, 144] width 319 height 24
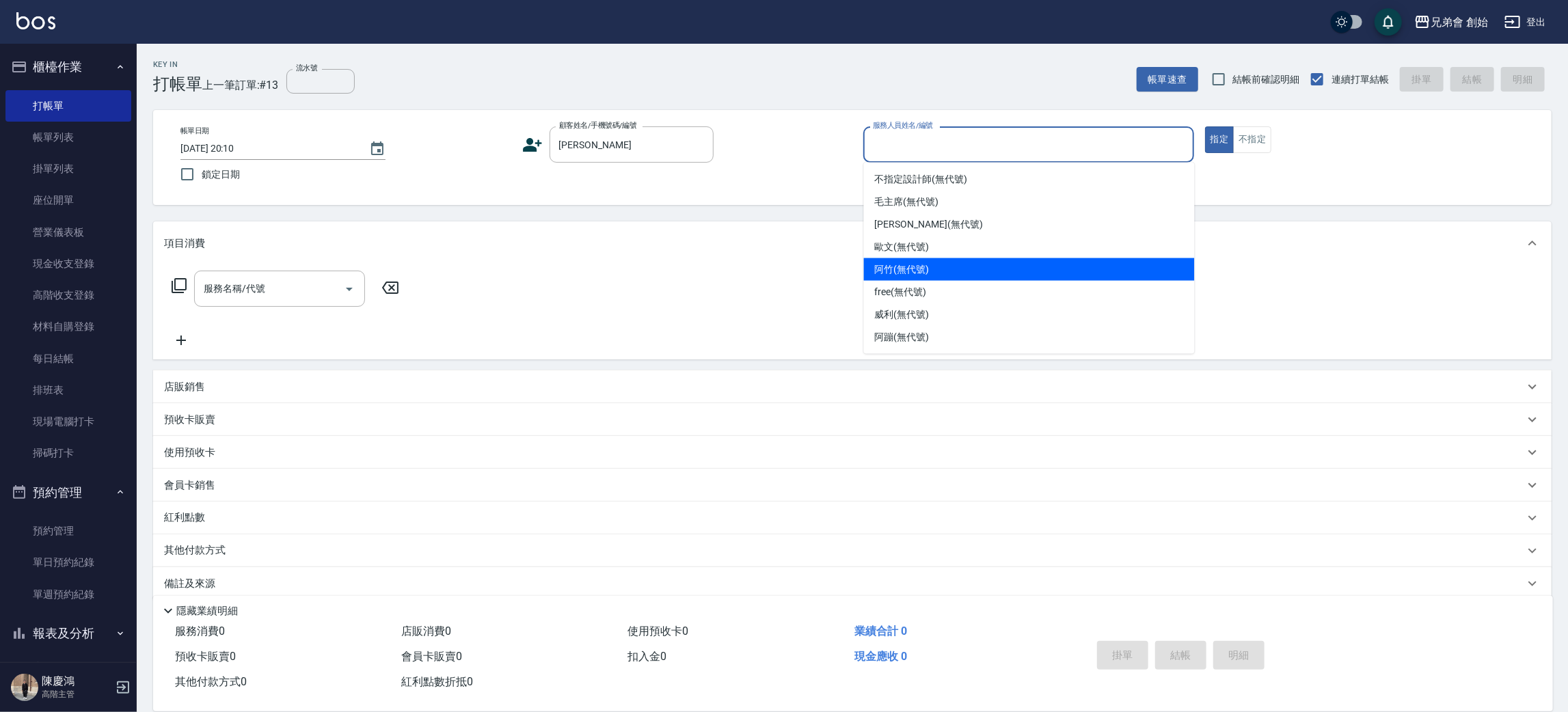
click at [942, 270] on div "阿竹 (無代號)" at bounding box center [1030, 270] width 331 height 22
type input "阿竹 (無代號)"
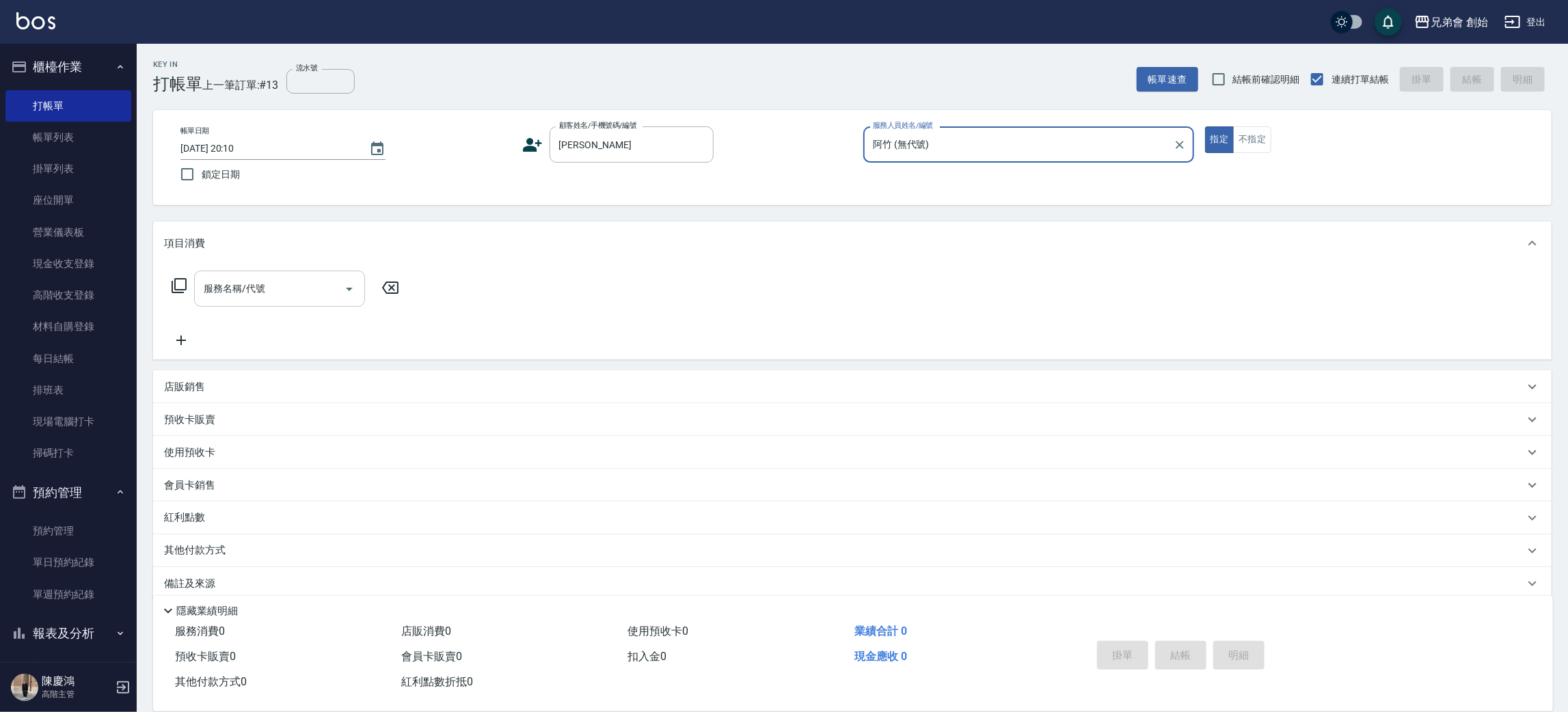
click at [290, 286] on input "服務名稱/代號" at bounding box center [269, 288] width 138 height 24
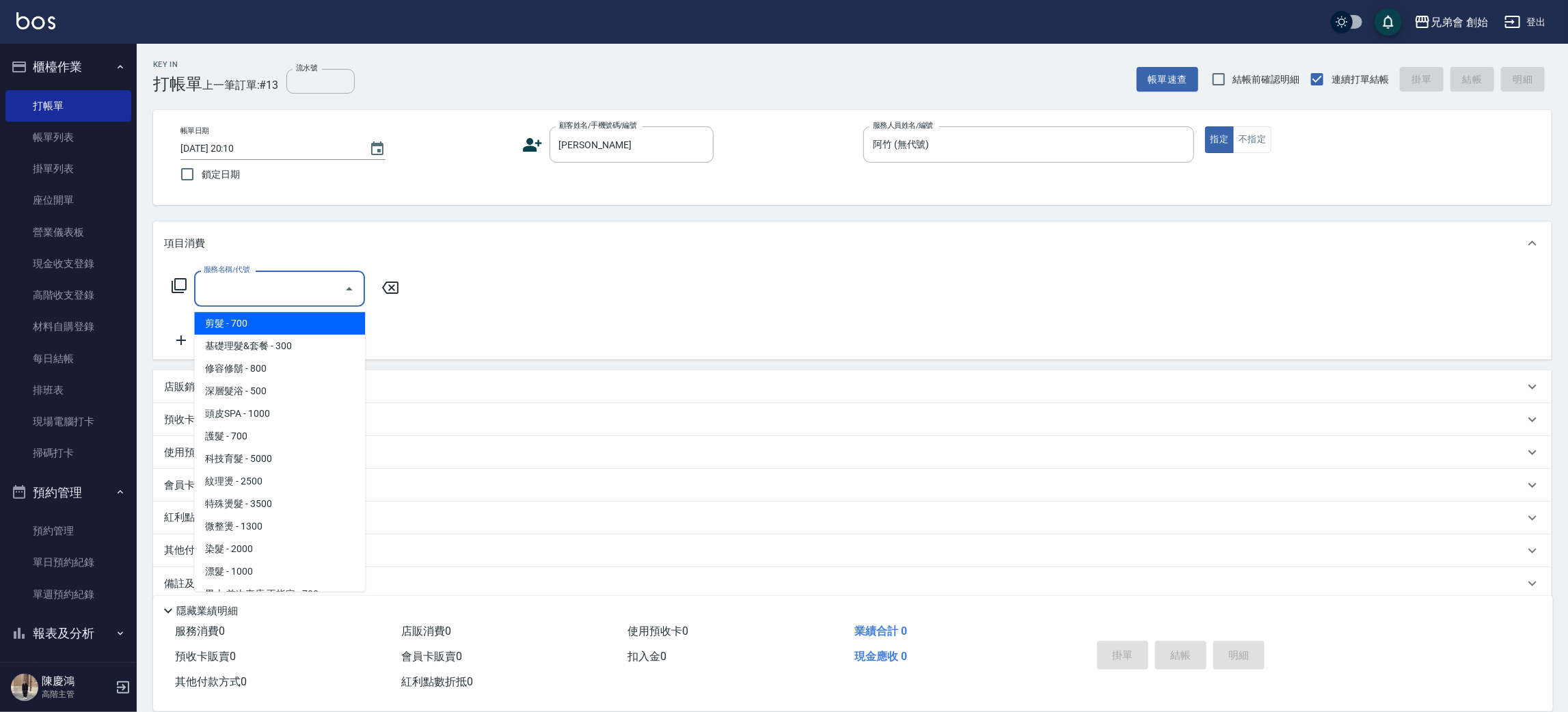
drag, startPoint x: 302, startPoint y: 333, endPoint x: 362, endPoint y: 322, distance: 61.0
click at [302, 332] on span "剪髮 - 700" at bounding box center [279, 324] width 171 height 22
type input "剪髮(A01)"
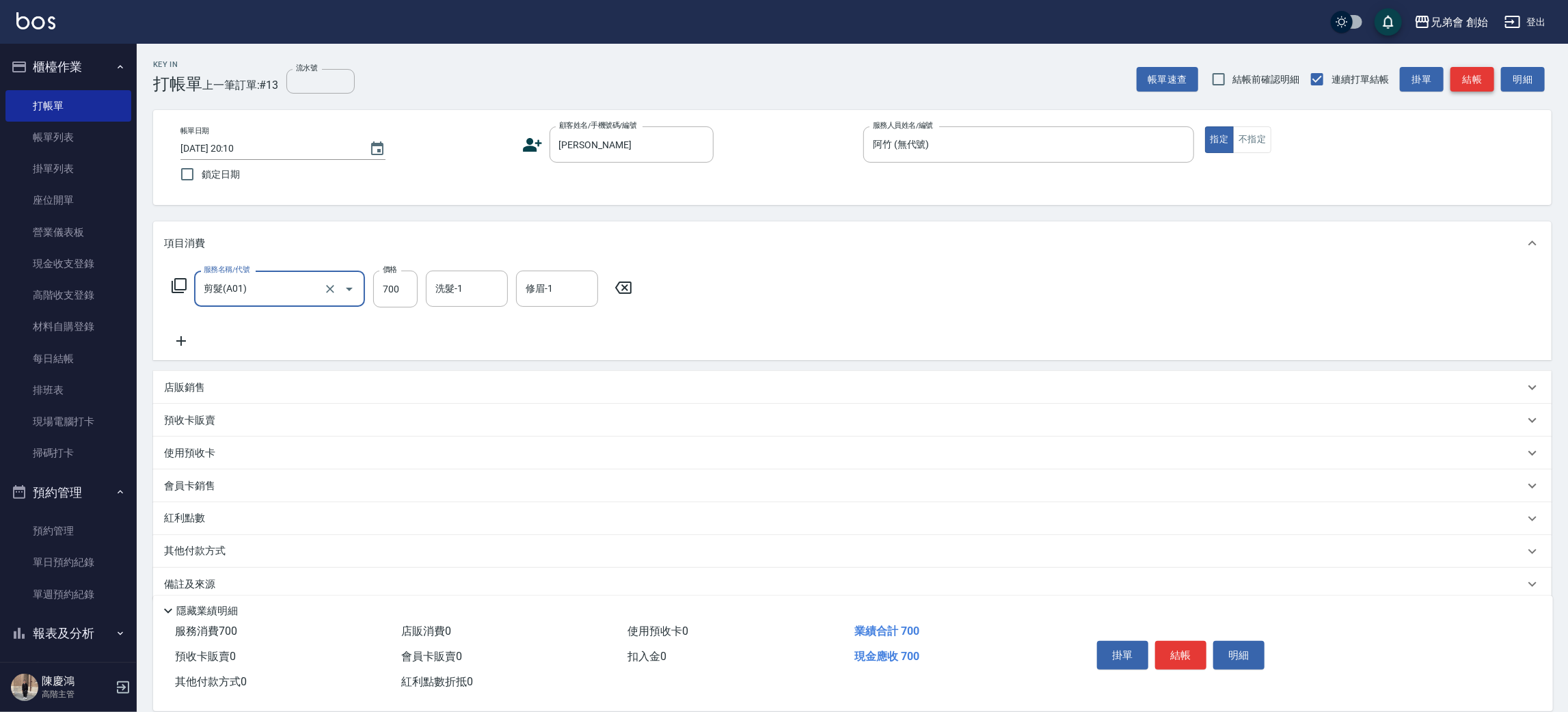
click at [1486, 83] on button "結帳" at bounding box center [1472, 79] width 44 height 25
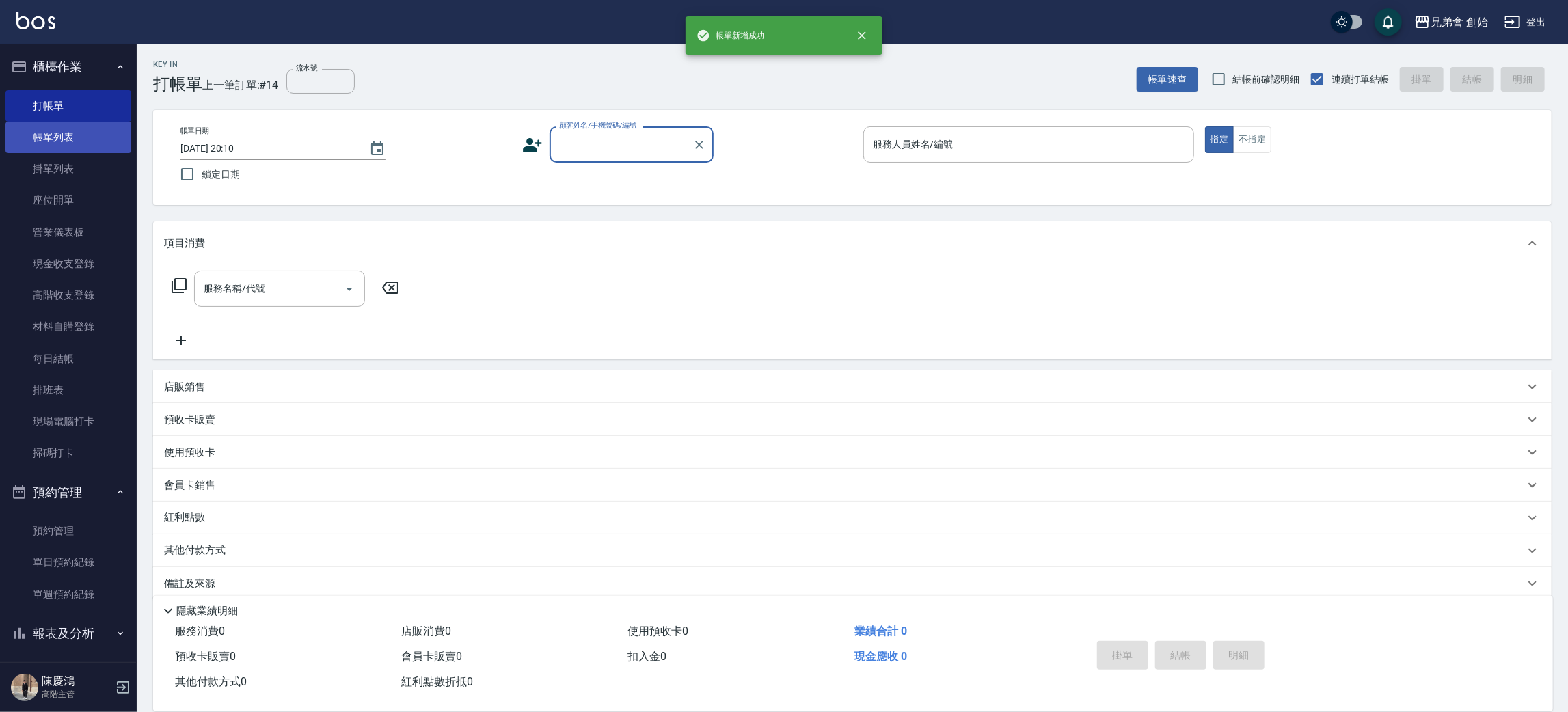
click at [68, 148] on link "帳單列表" at bounding box center [68, 137] width 126 height 31
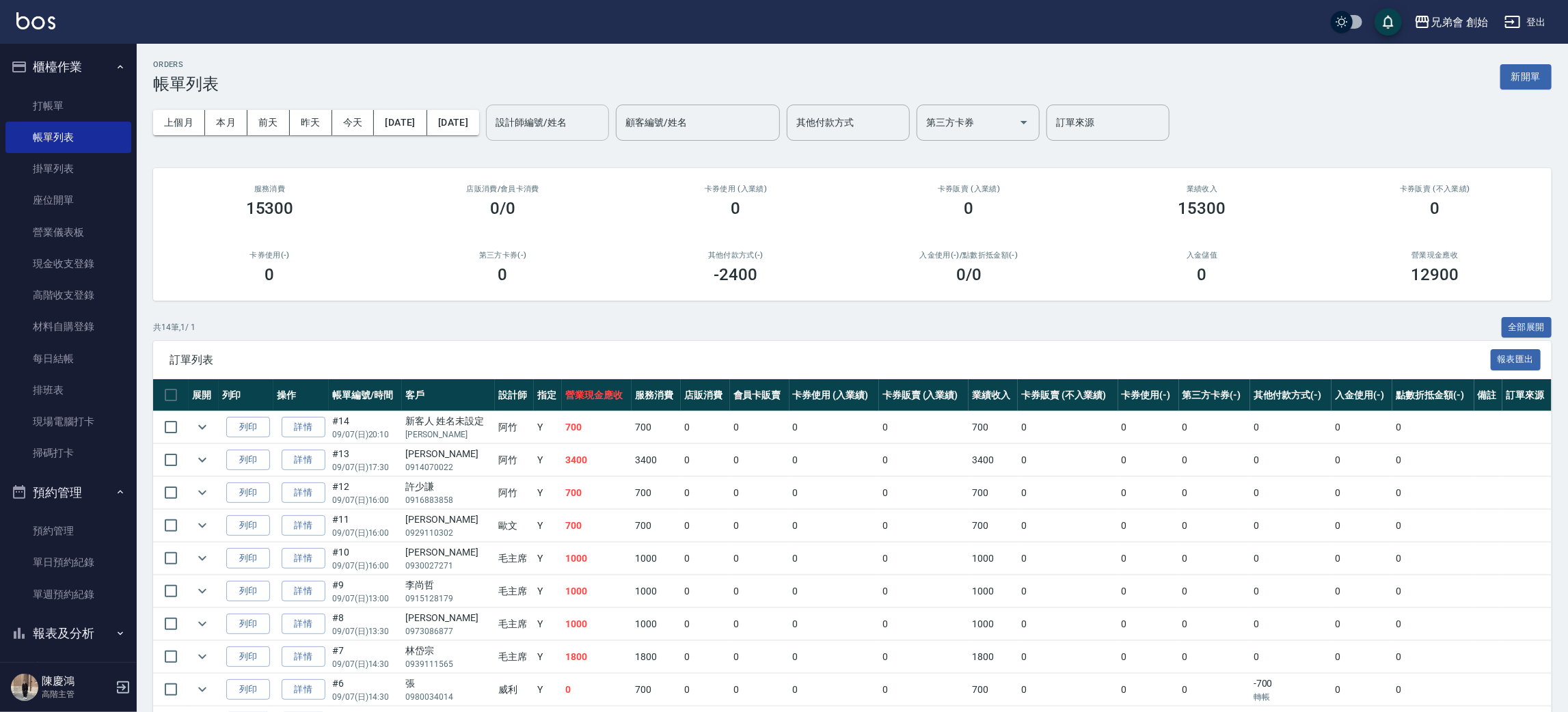
click at [586, 117] on div "設計師編號/姓名 設計師編號/姓名" at bounding box center [547, 123] width 123 height 36
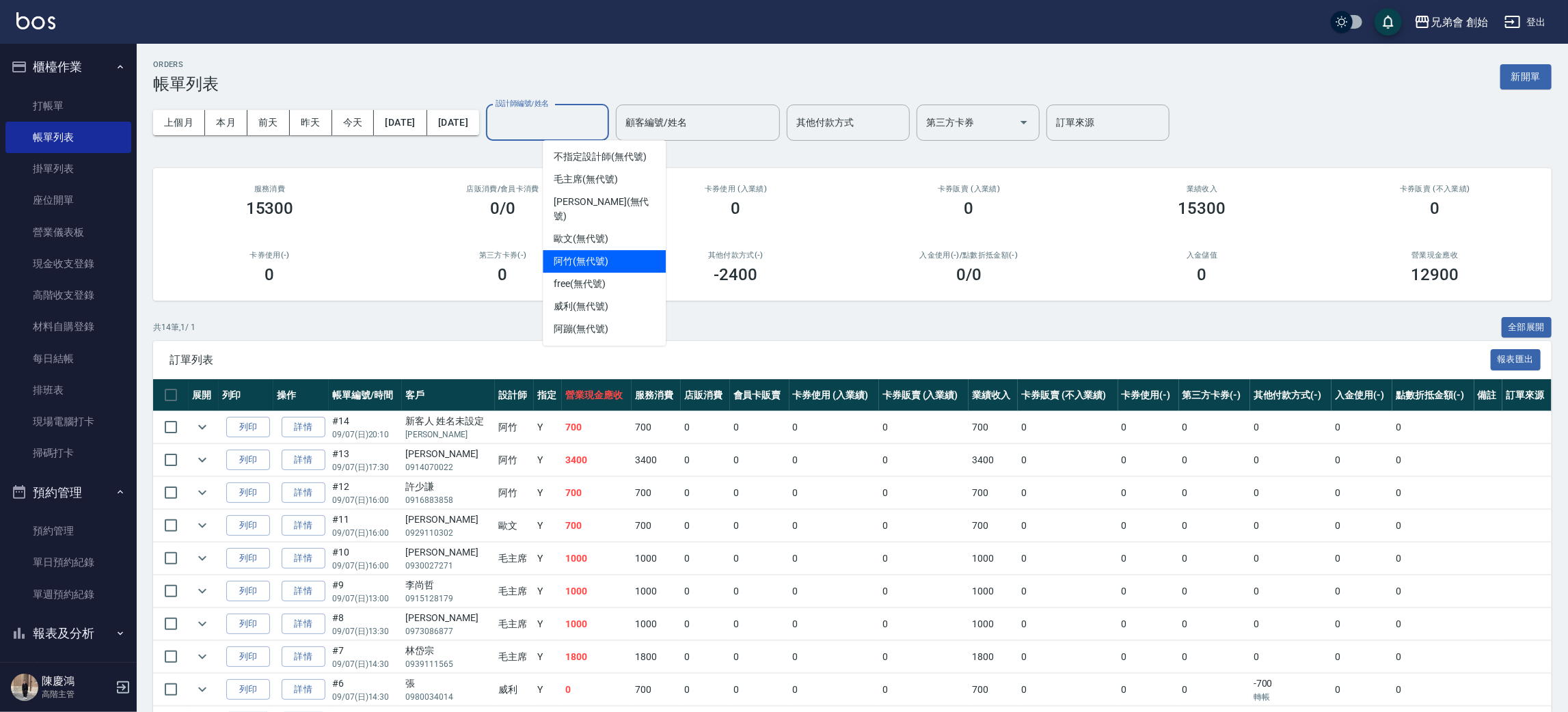
click at [615, 250] on div "阿竹 (無代號)" at bounding box center [604, 261] width 123 height 22
type input "阿竹 (無代號)"
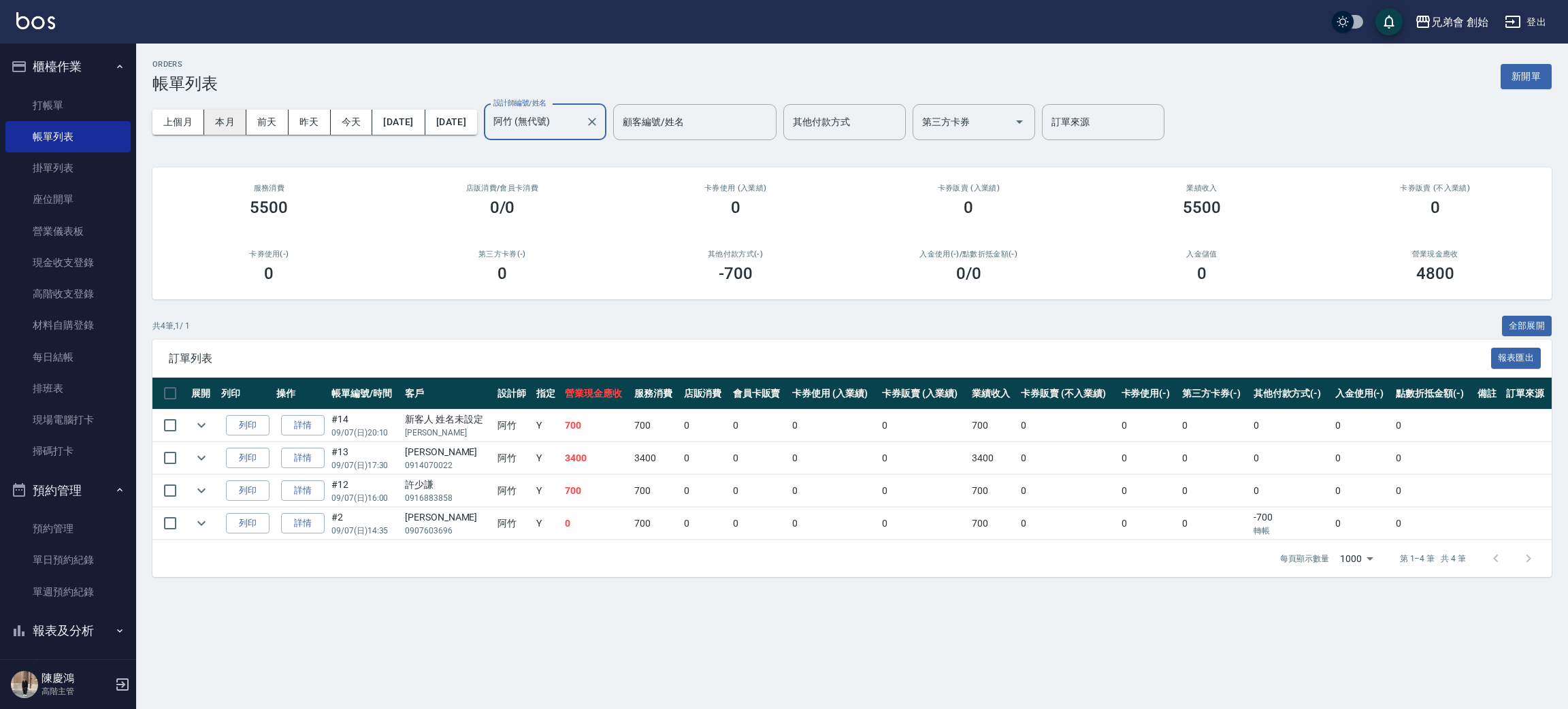
click at [223, 122] on button "本月" at bounding box center [225, 122] width 42 height 25
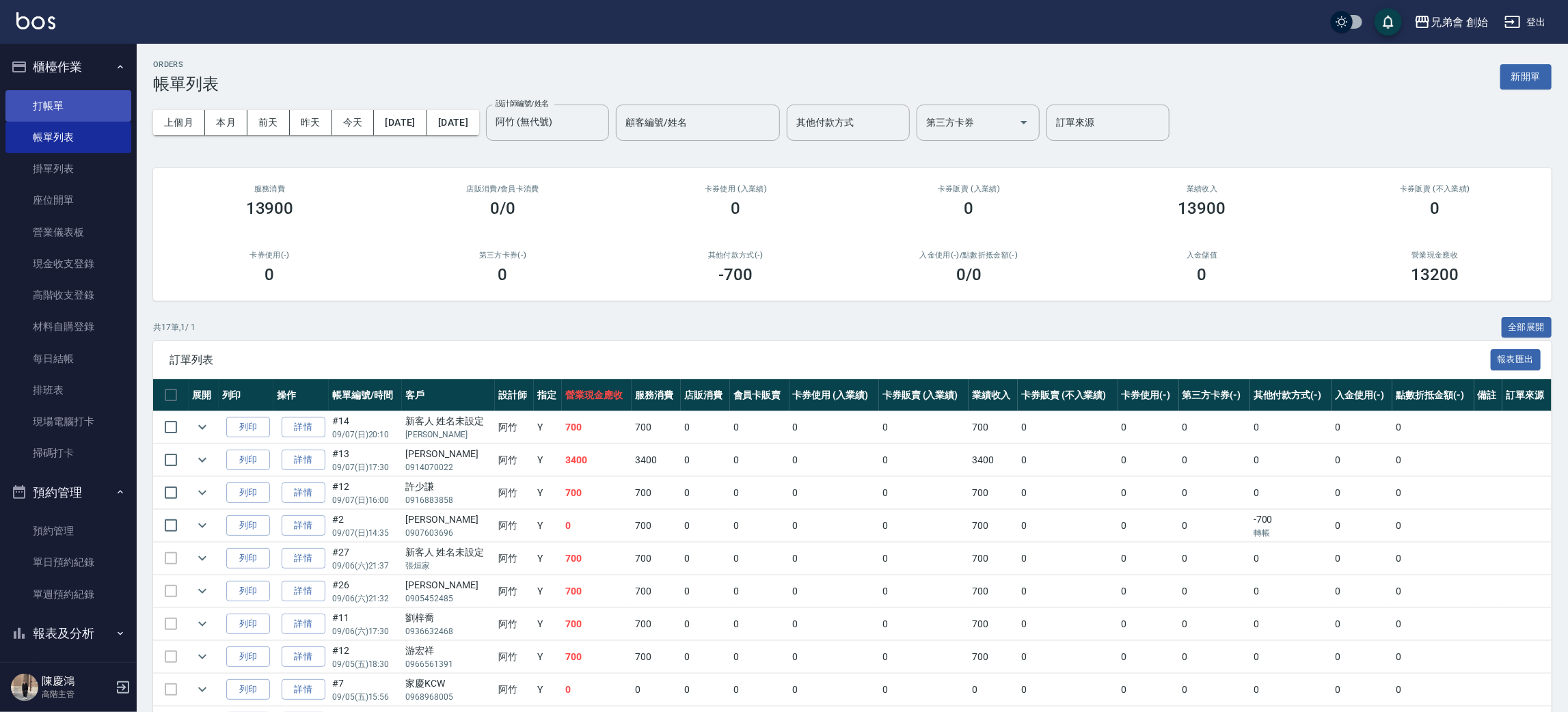
click at [76, 100] on link "打帳單" at bounding box center [68, 106] width 126 height 31
